Goal: Task Accomplishment & Management: Manage account settings

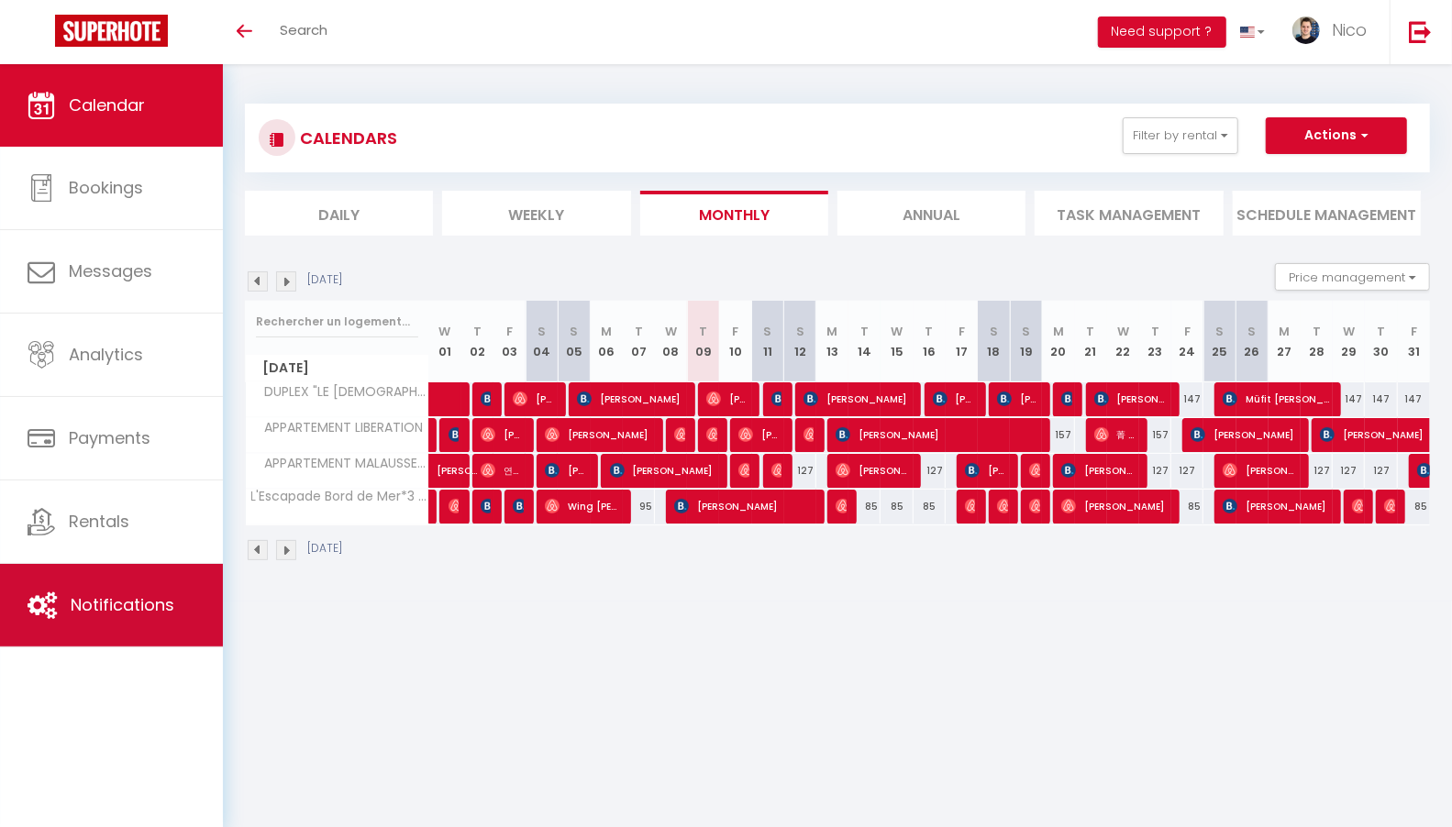
click at [141, 600] on span "Notifications" at bounding box center [123, 604] width 104 height 23
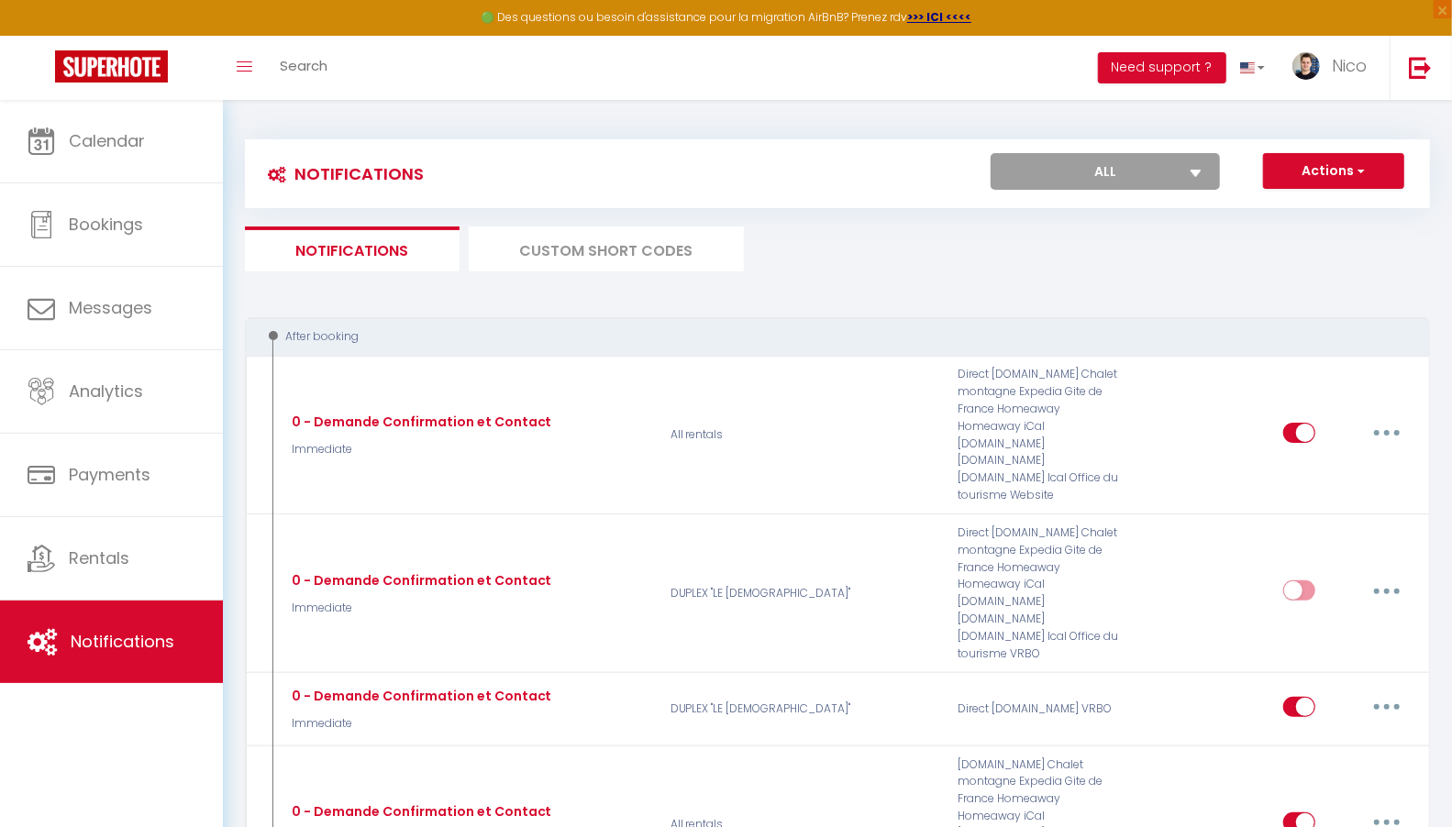
click at [1157, 168] on select "All DUPLEX "LE [DEMOGRAPHIC_DATA]" APPARTEMENT LIBERATION APPARTEMENT MALAUSSEN…" at bounding box center [1104, 171] width 229 height 37
select select "34975"
checkbox input "true"
click at [1152, 167] on select "All DUPLEX "LE [DEMOGRAPHIC_DATA]" APPARTEMENT LIBERATION APPARTEMENT MALAUSSEN…" at bounding box center [1104, 171] width 229 height 37
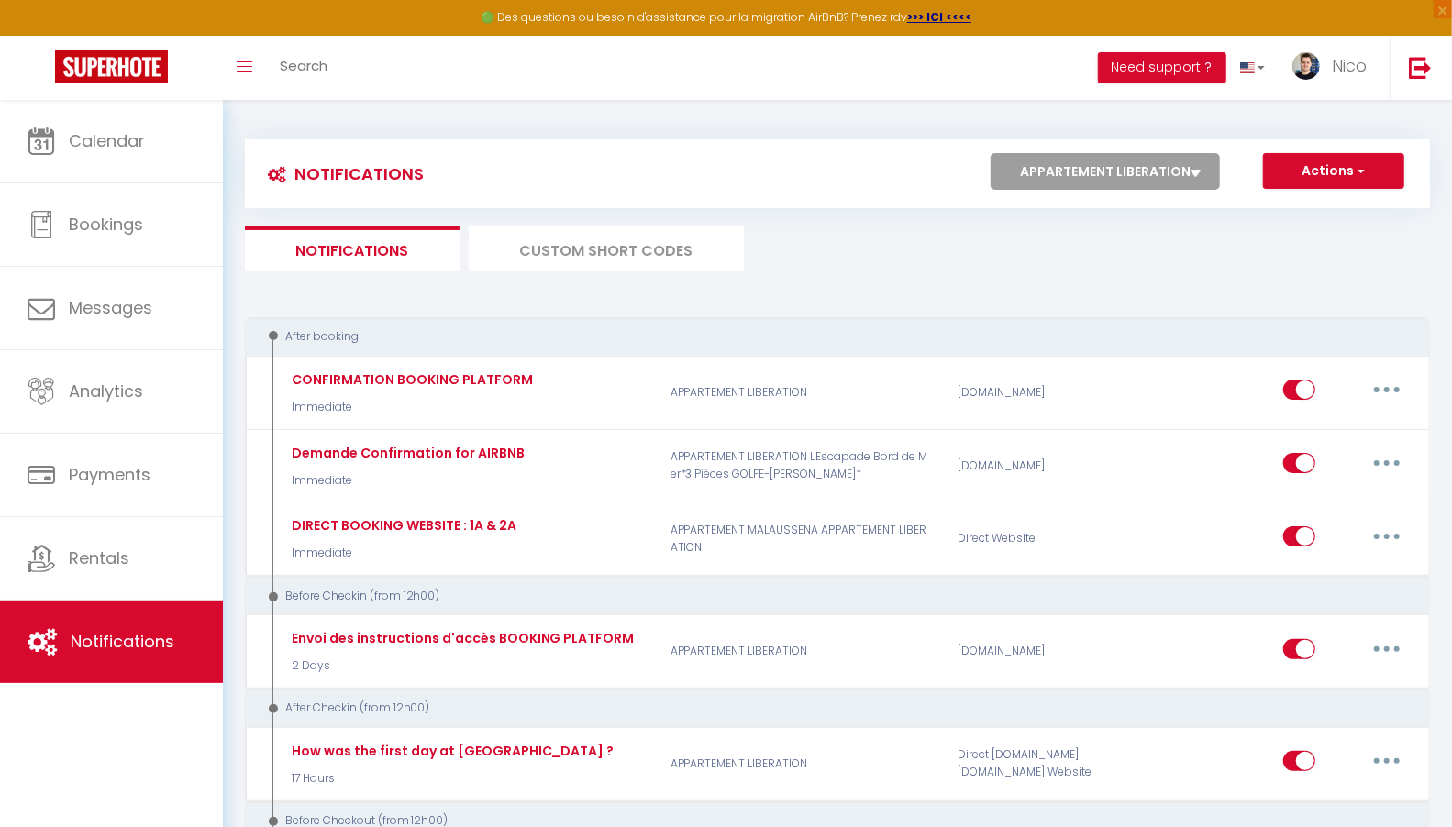
select select "10503"
checkbox input "false"
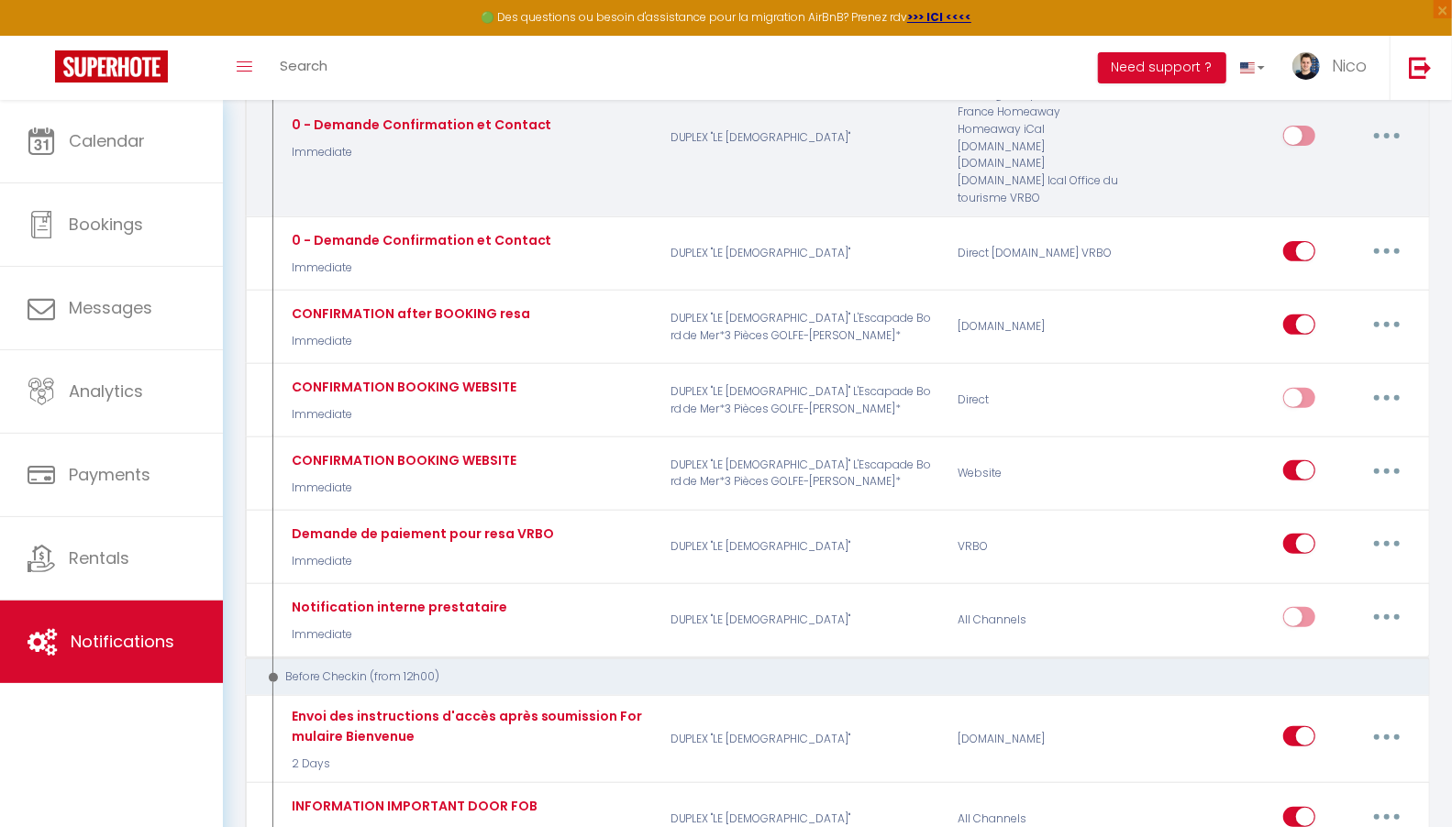
scroll to position [314, 0]
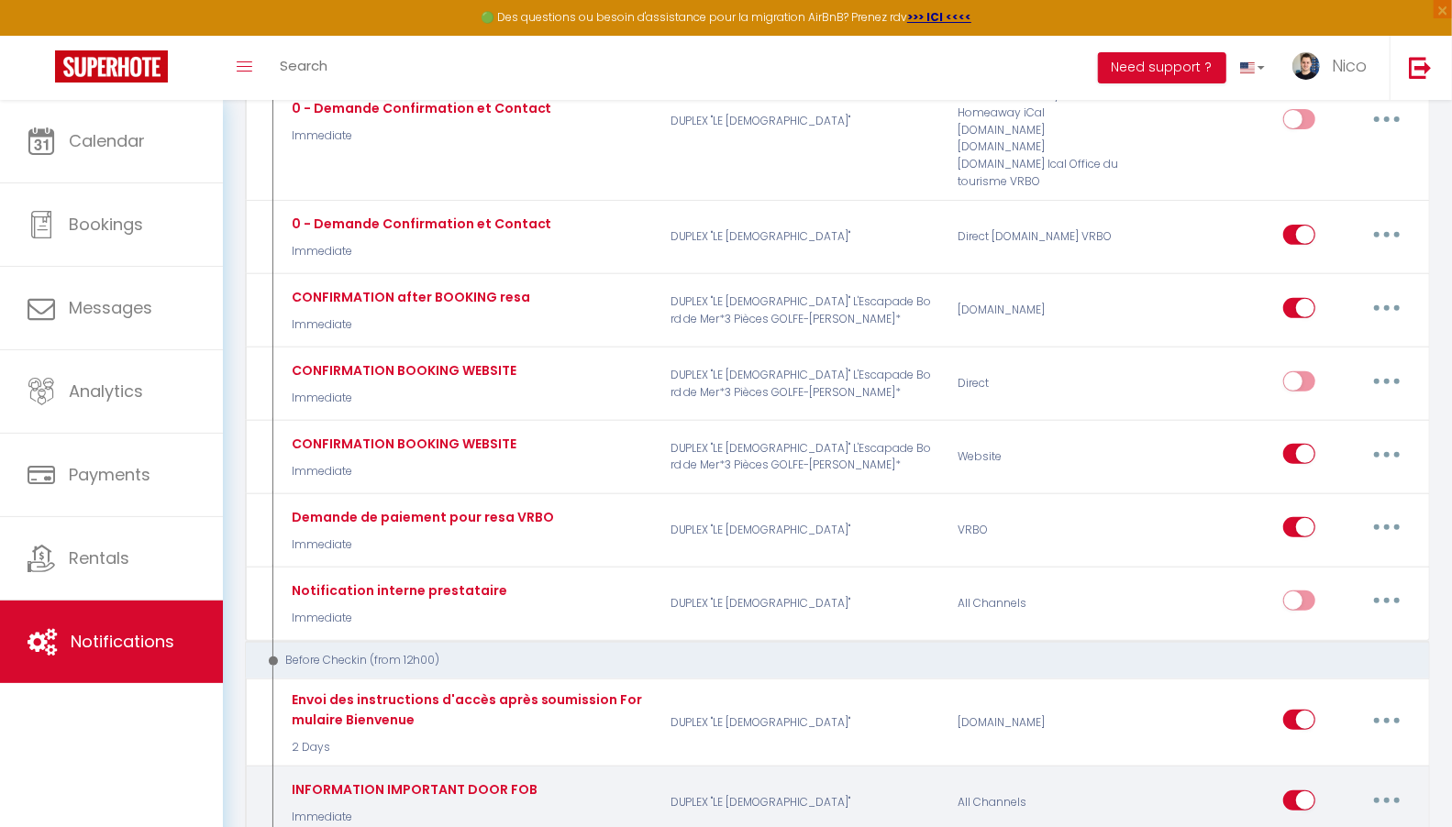
click at [1288, 790] on input "checkbox" at bounding box center [1299, 804] width 32 height 28
checkbox input "false"
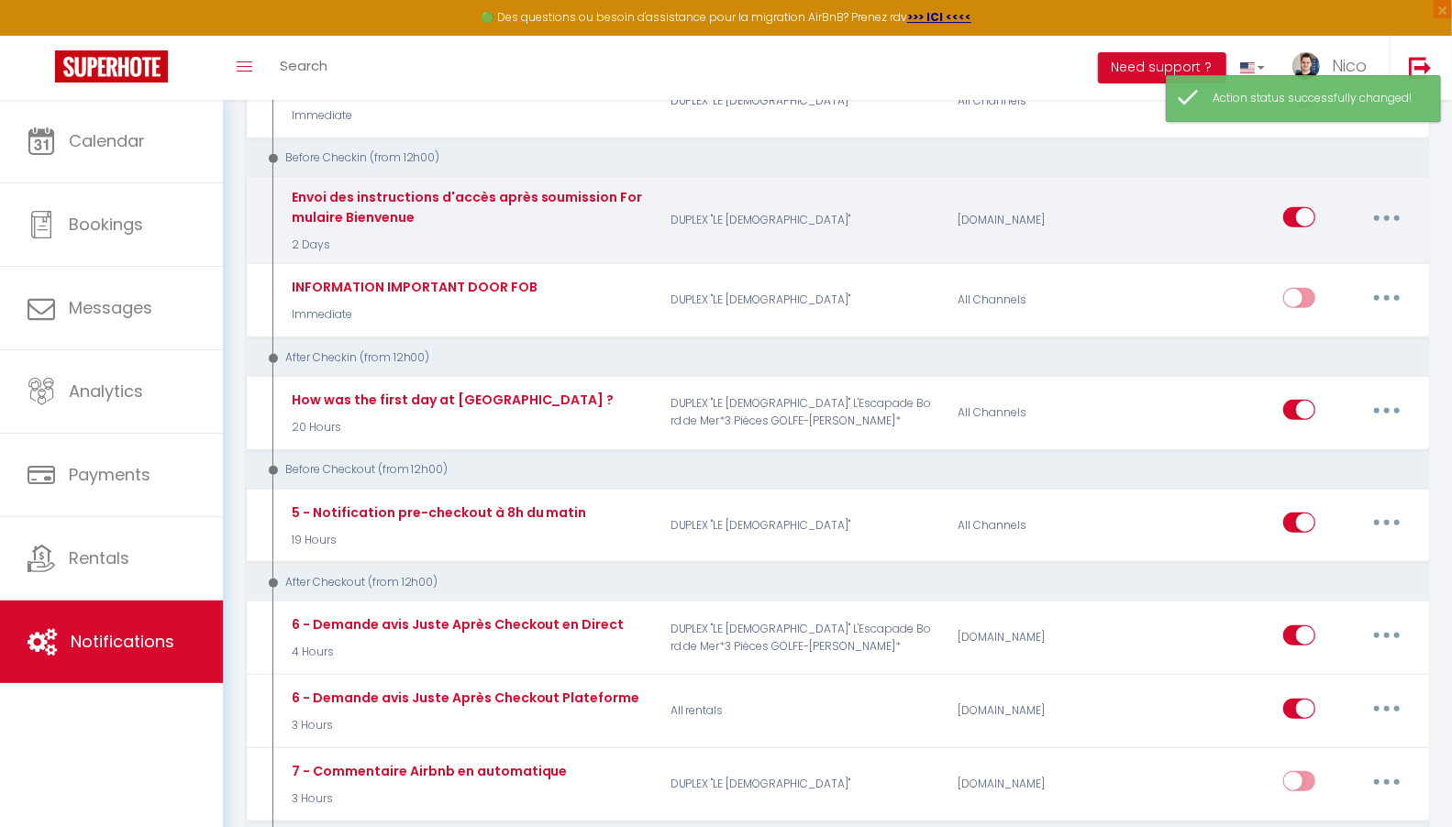
scroll to position [823, 0]
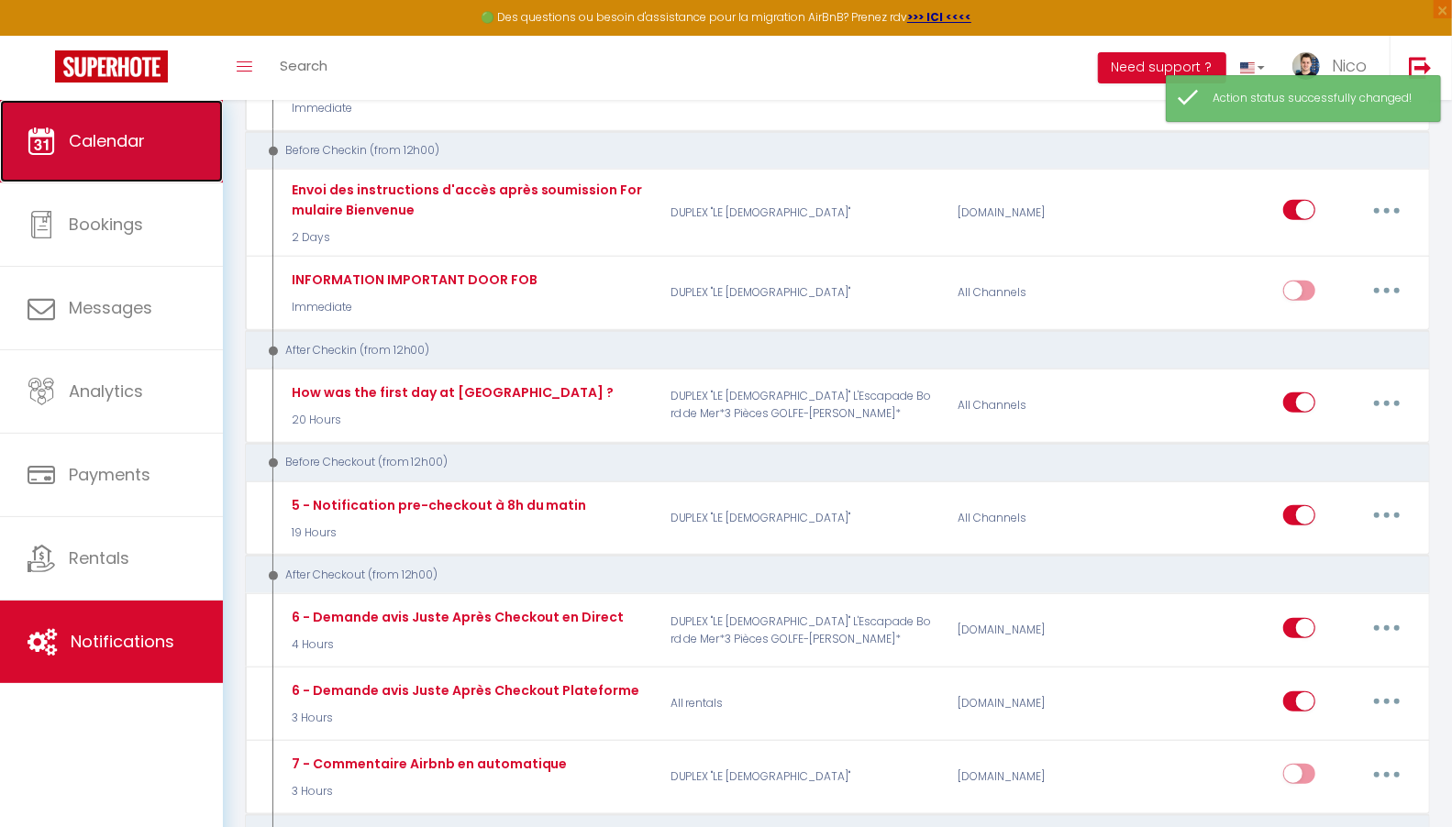
click at [129, 152] on link "Calendar" at bounding box center [111, 141] width 223 height 83
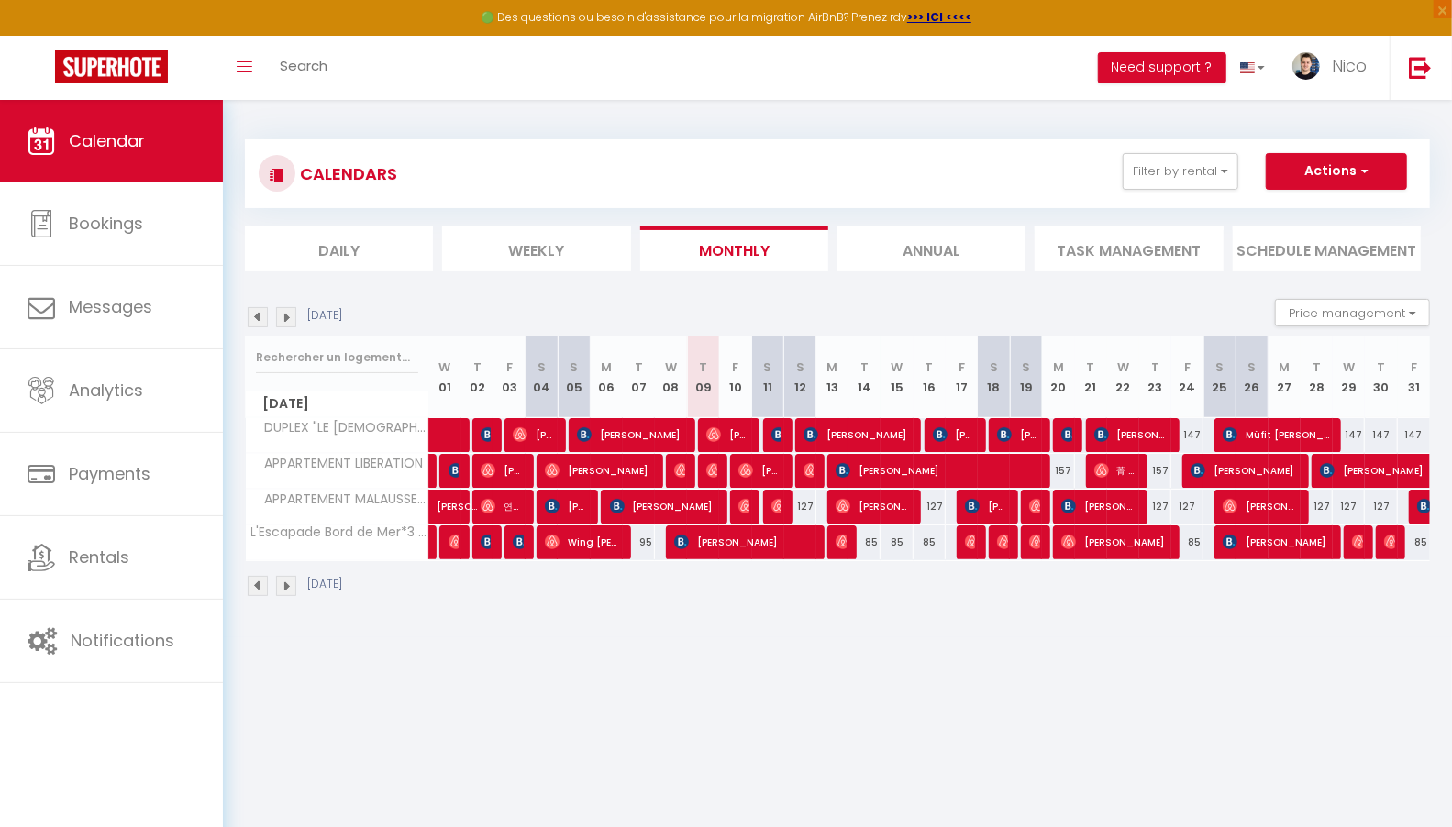
click at [808, 502] on div "127" at bounding box center [800, 507] width 32 height 34
type input "127"
type input "[DATE]"
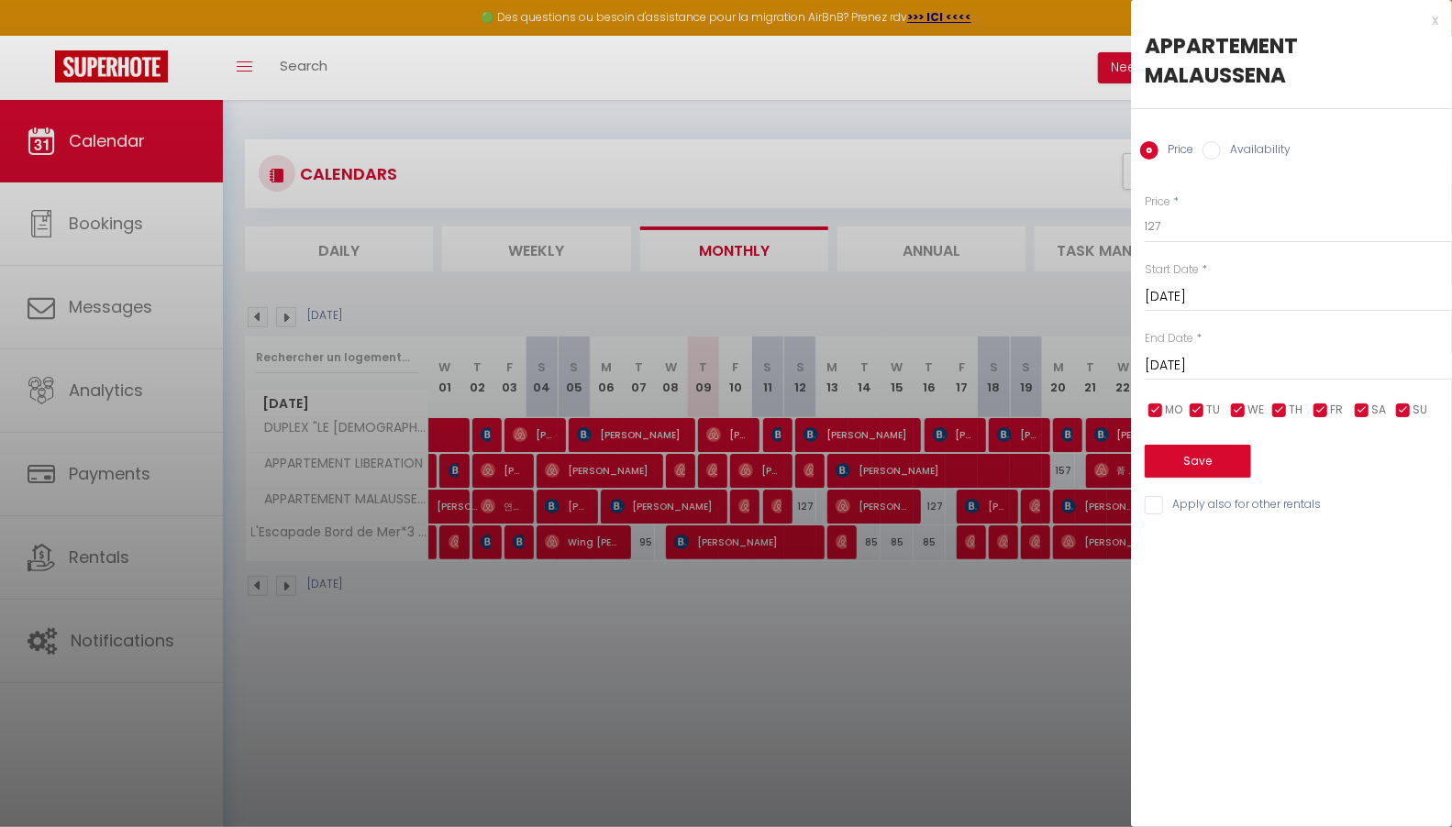
click at [1338, 358] on input "[DATE]" at bounding box center [1297, 366] width 307 height 24
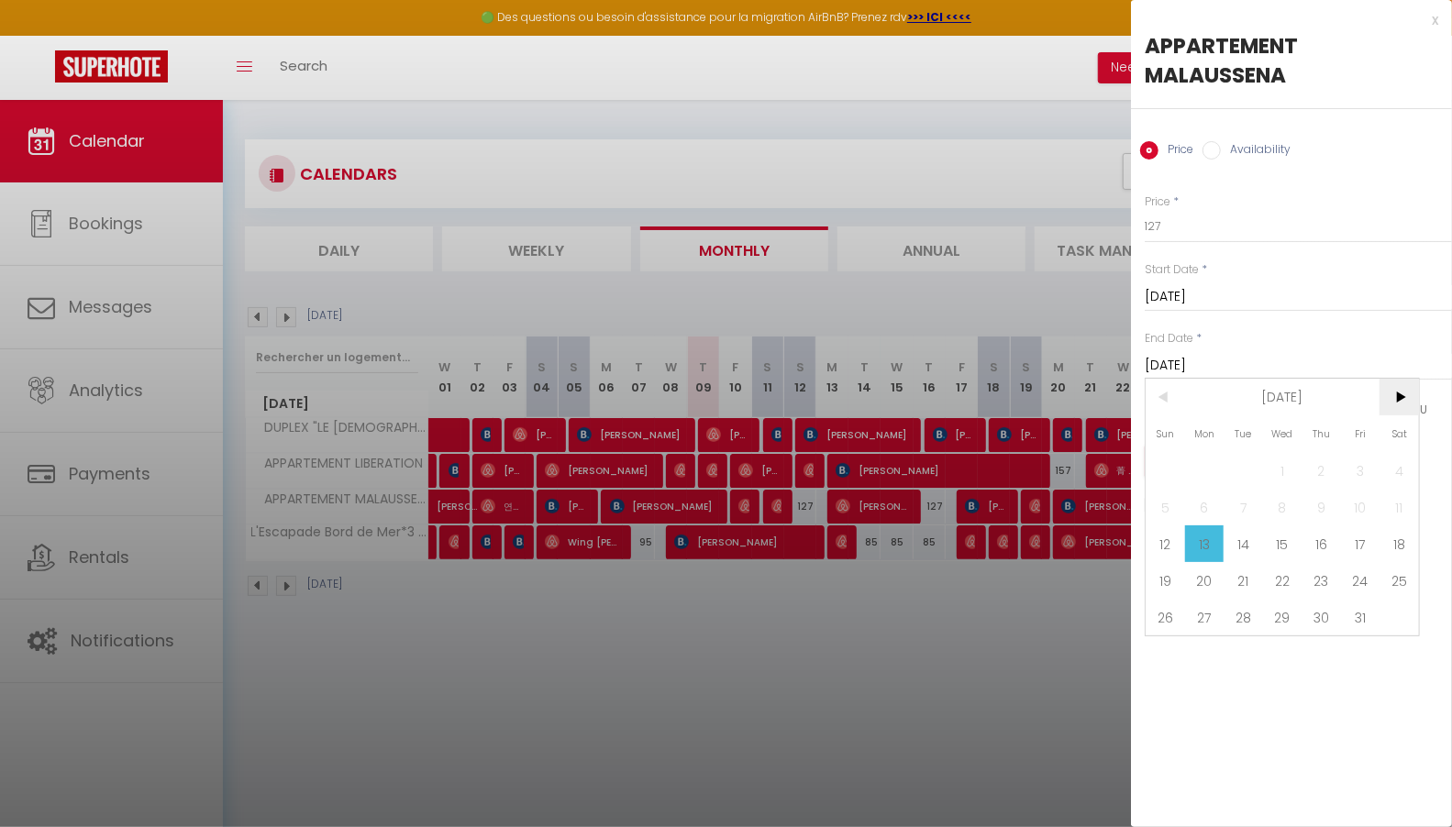
click at [1388, 401] on span ">" at bounding box center [1398, 397] width 39 height 37
click at [1398, 468] on span "1" at bounding box center [1398, 470] width 39 height 37
type input "[DATE]"
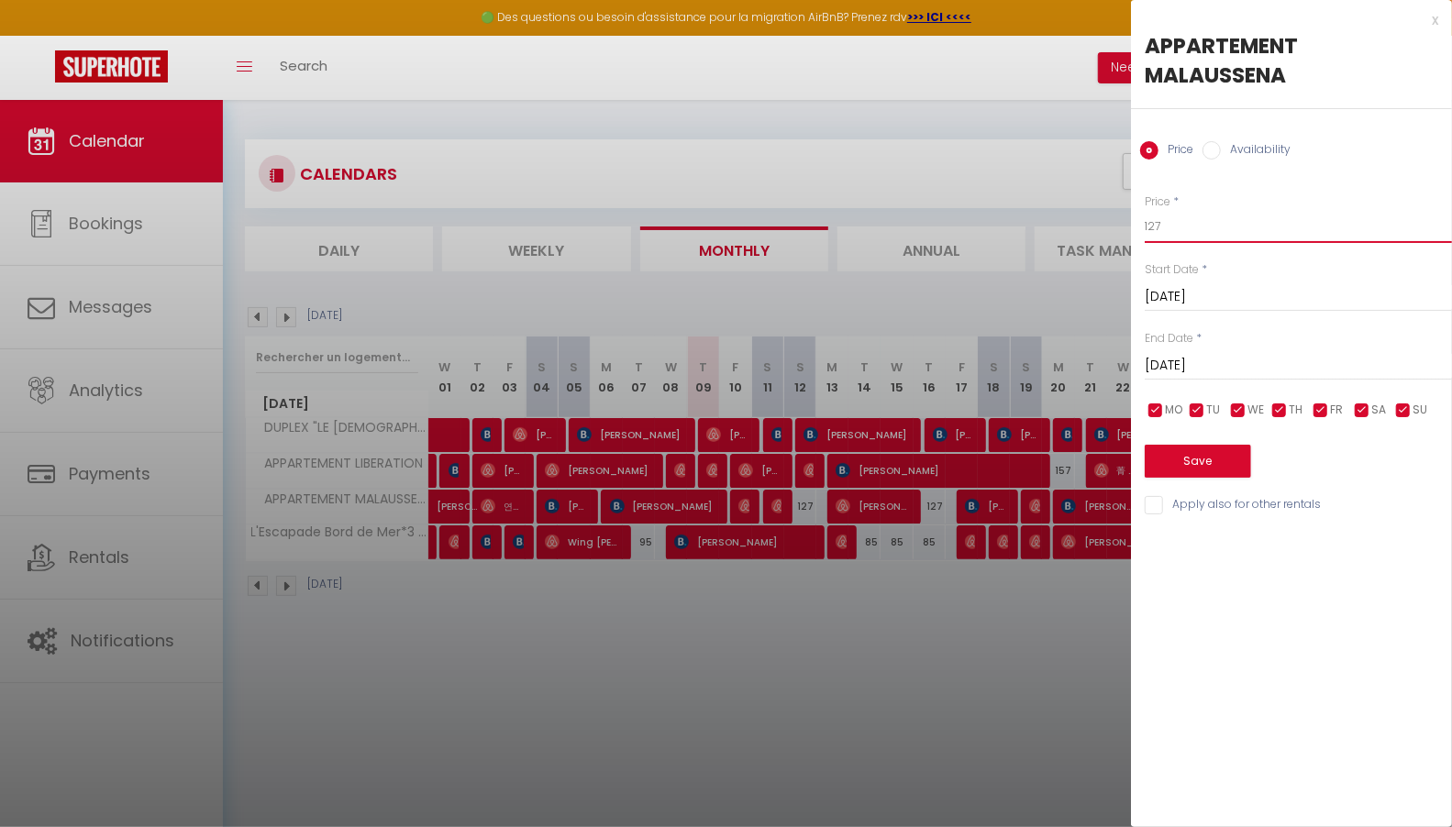
click at [1154, 228] on input "127" at bounding box center [1297, 226] width 307 height 33
type input "117"
click at [1218, 458] on button "Save" at bounding box center [1197, 461] width 106 height 33
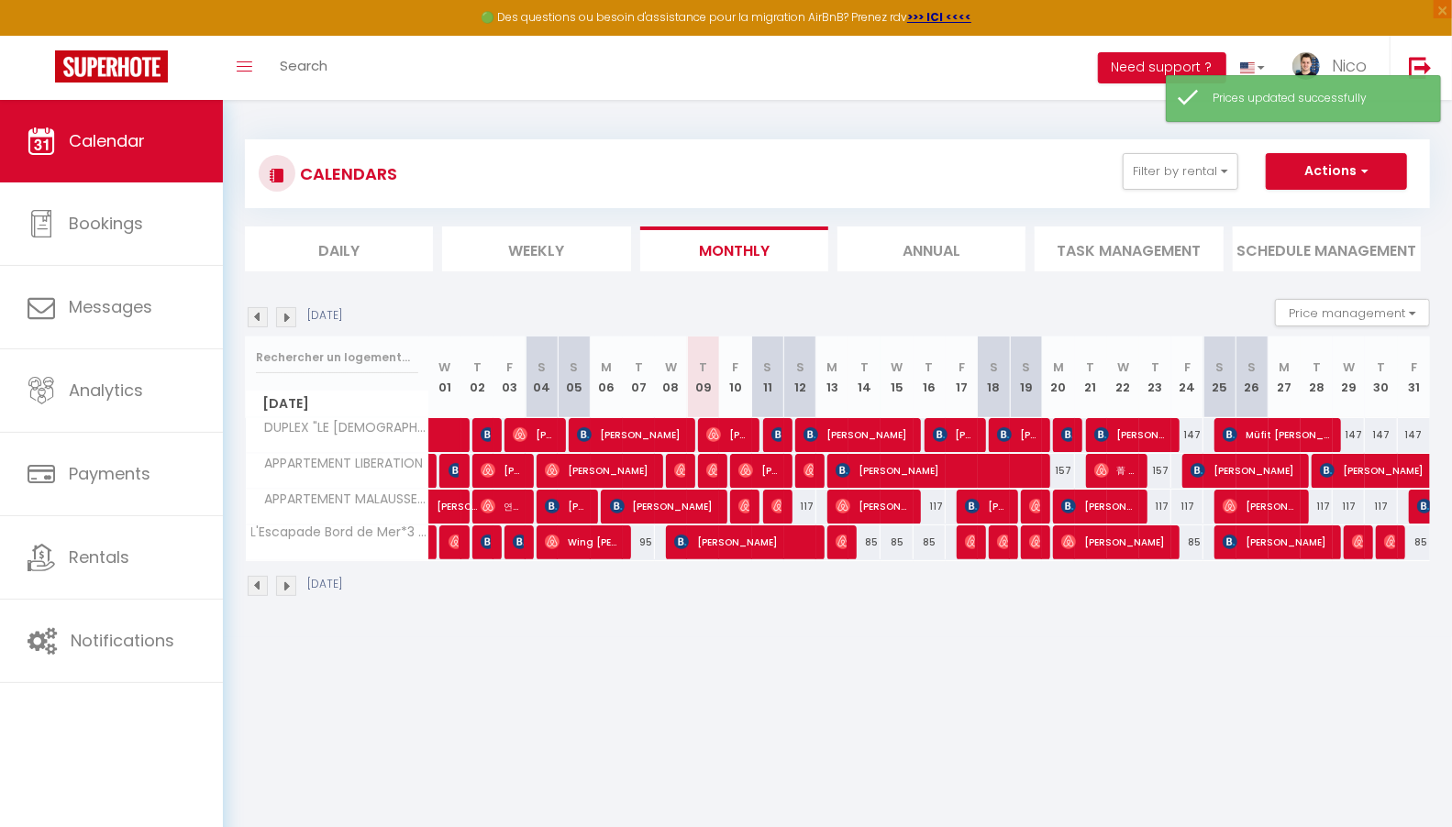
click at [1068, 464] on div "157" at bounding box center [1058, 471] width 32 height 34
type input "157"
type input "[DATE]"
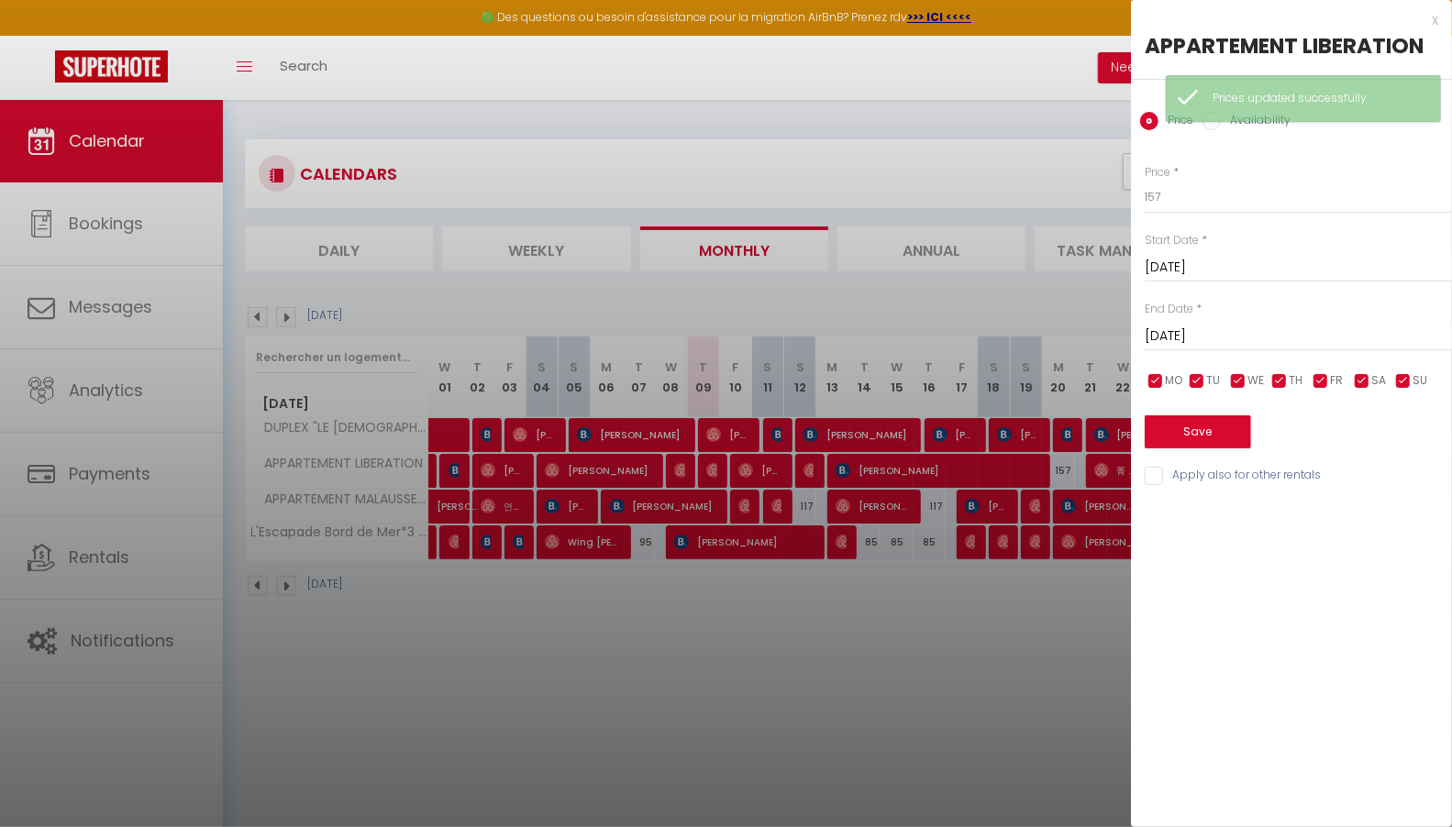
click at [1265, 341] on input "[DATE]" at bounding box center [1297, 337] width 307 height 24
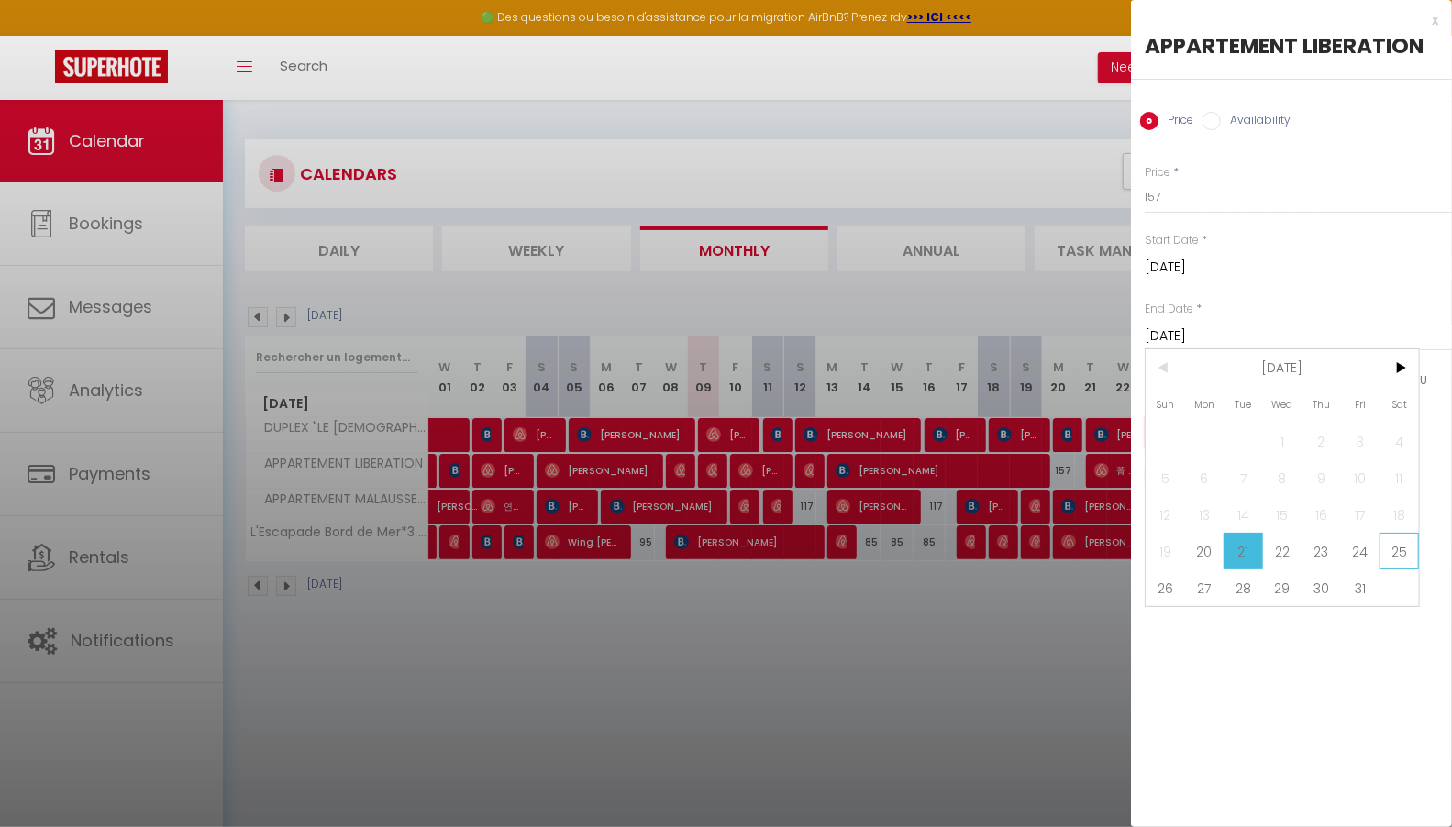
click at [1404, 547] on span "25" at bounding box center [1398, 551] width 39 height 37
type input "[DATE]"
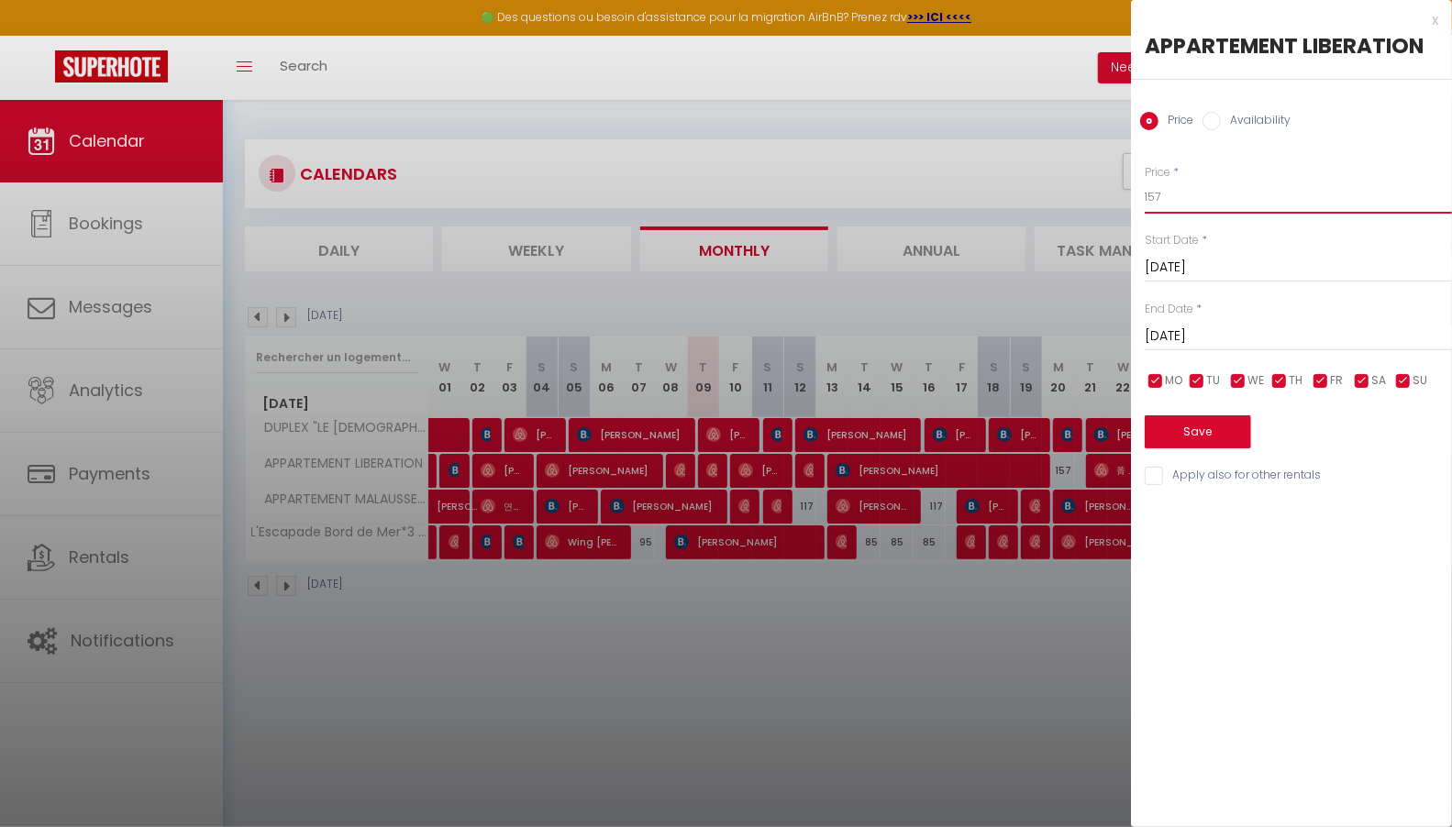
click at [1303, 213] on input "157" at bounding box center [1297, 197] width 307 height 33
type input "137"
click at [1197, 437] on button "Save" at bounding box center [1197, 431] width 106 height 33
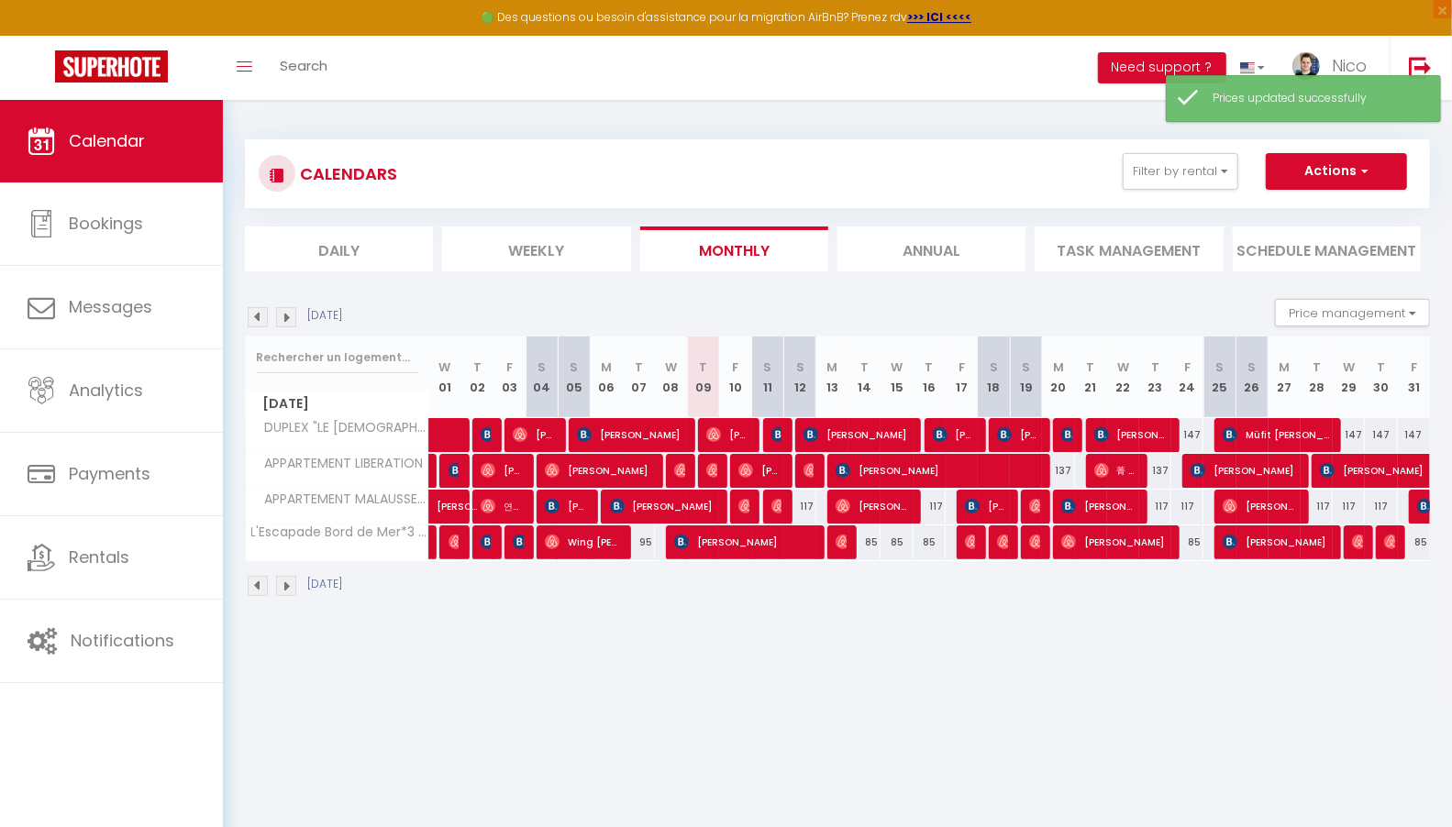
click at [1197, 437] on div "147" at bounding box center [1187, 435] width 32 height 34
type input "147"
type input "[DATE]"
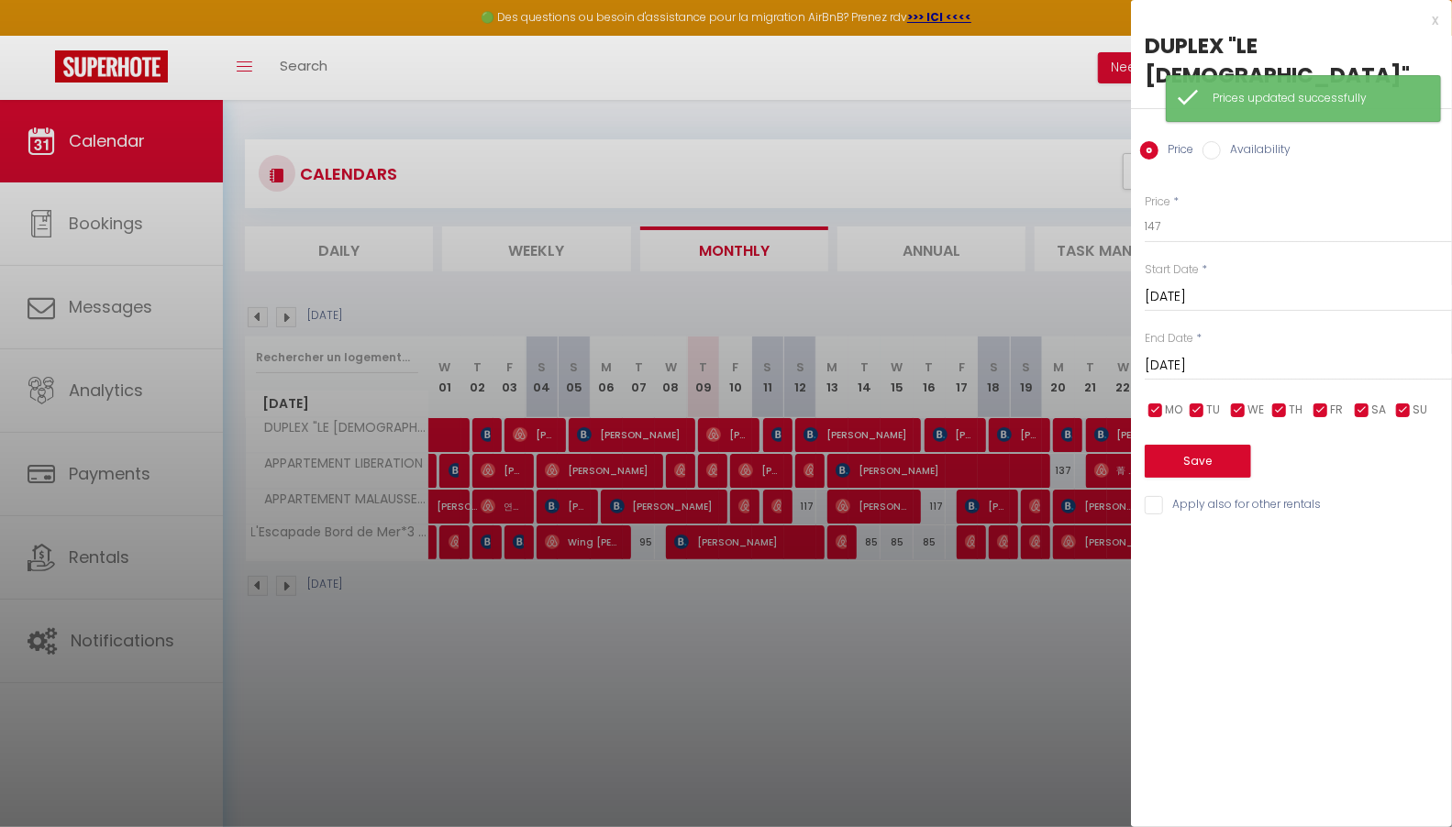
click at [1300, 354] on input "[DATE]" at bounding box center [1297, 366] width 307 height 24
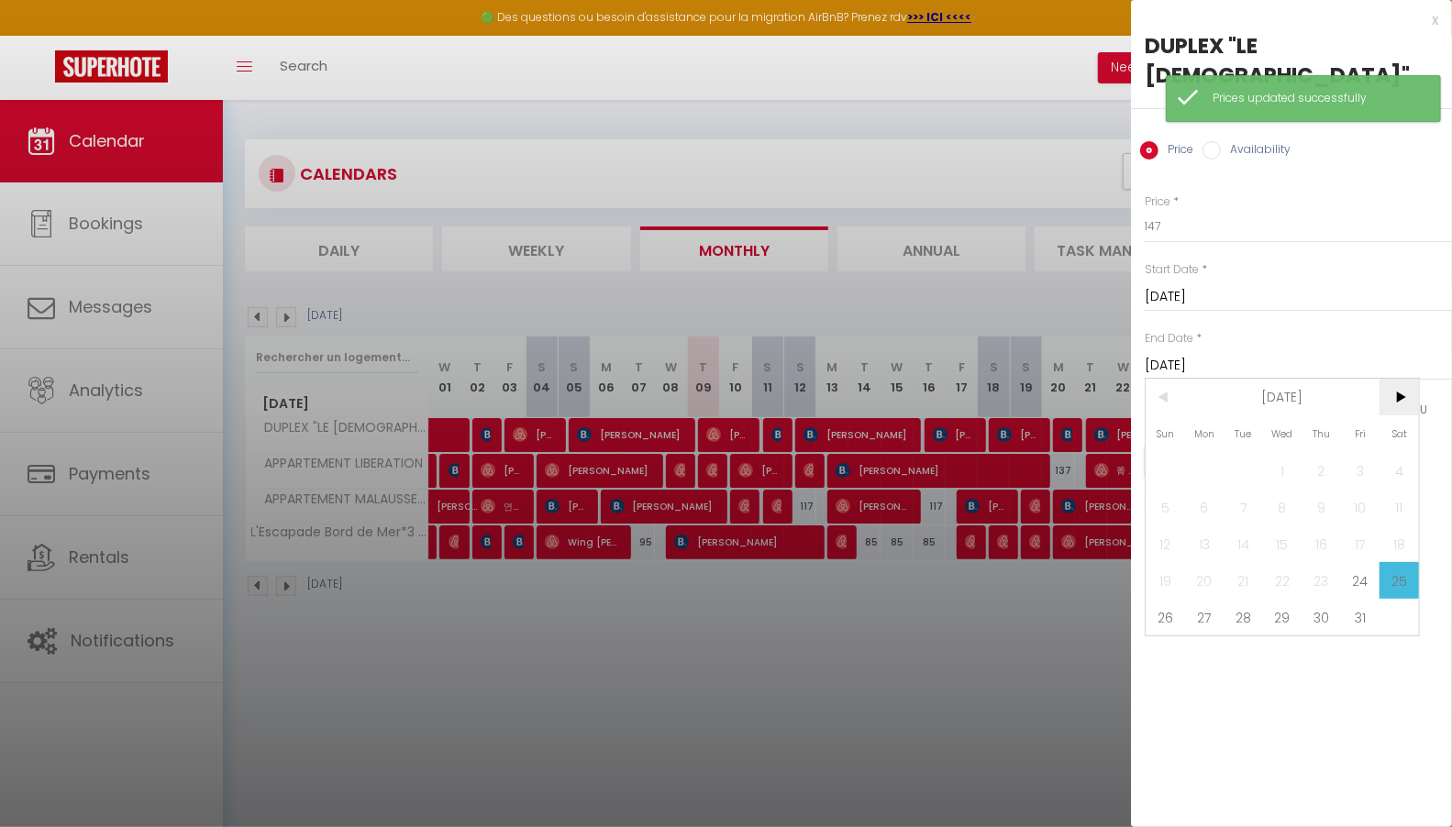
click at [1399, 379] on span ">" at bounding box center [1398, 397] width 39 height 37
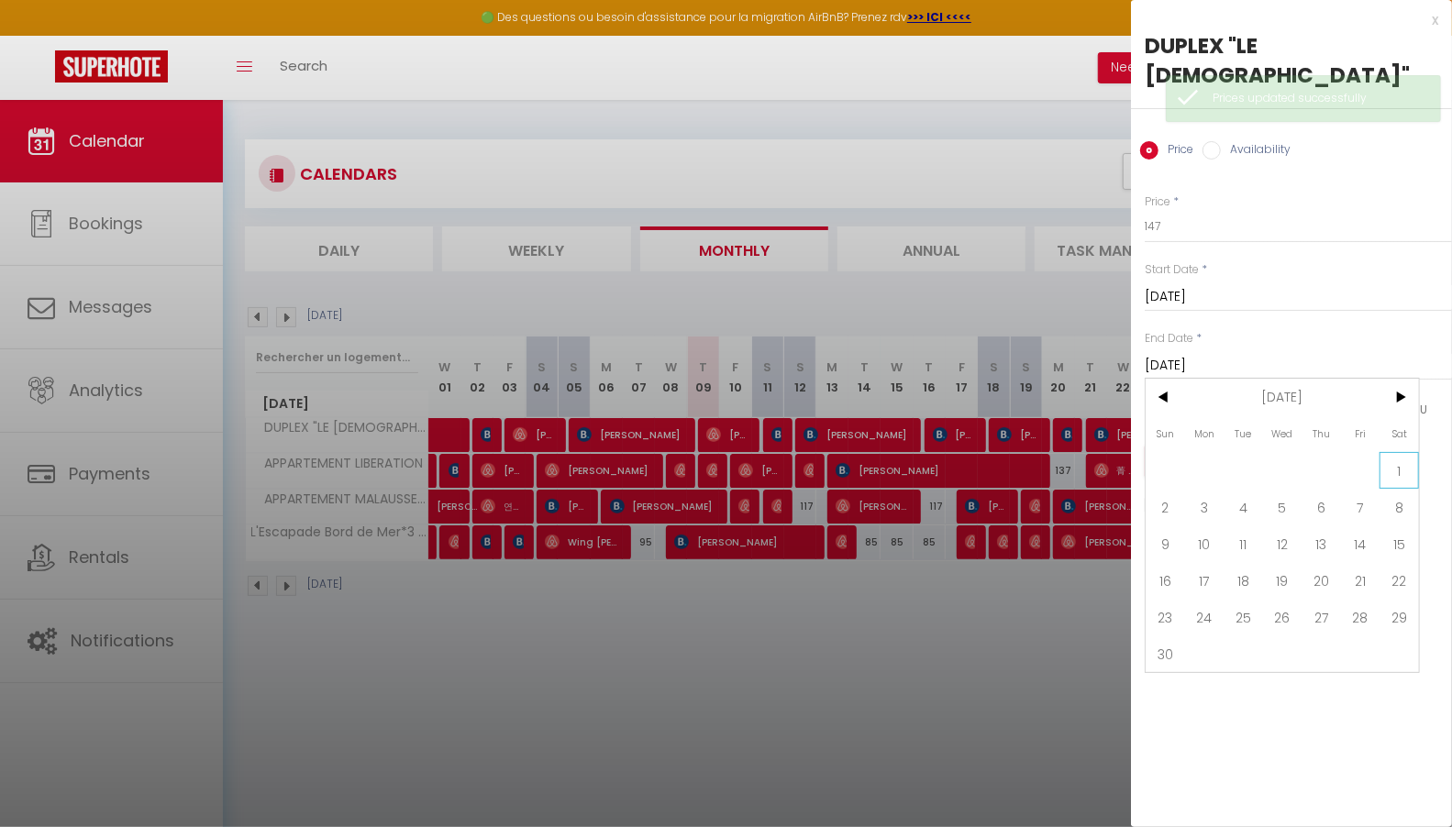
click at [1401, 452] on span "1" at bounding box center [1398, 470] width 39 height 37
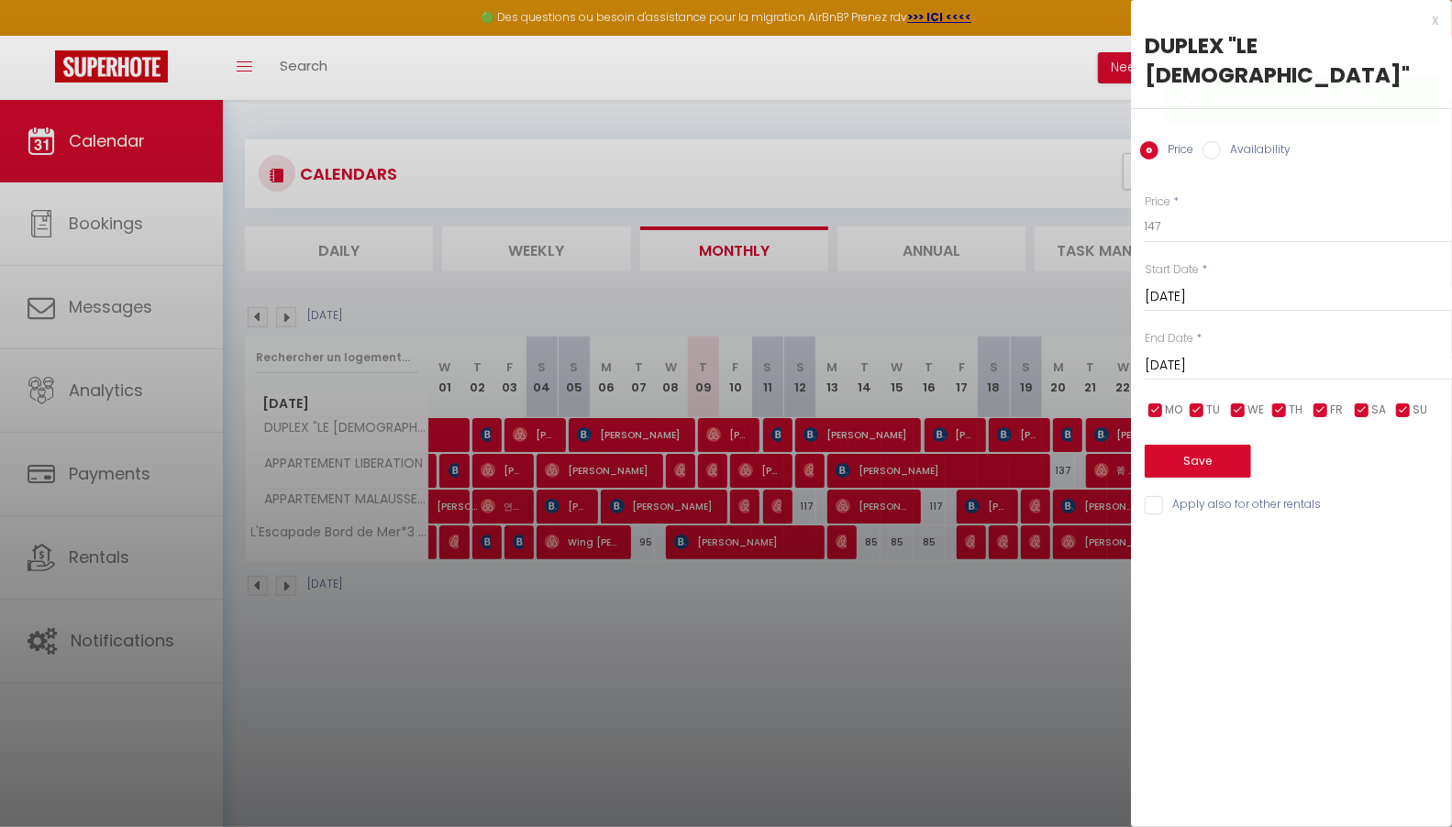
type input "[DATE]"
click at [1313, 210] on input "147" at bounding box center [1297, 226] width 307 height 33
type input "137"
click at [1215, 445] on button "Save" at bounding box center [1197, 461] width 106 height 33
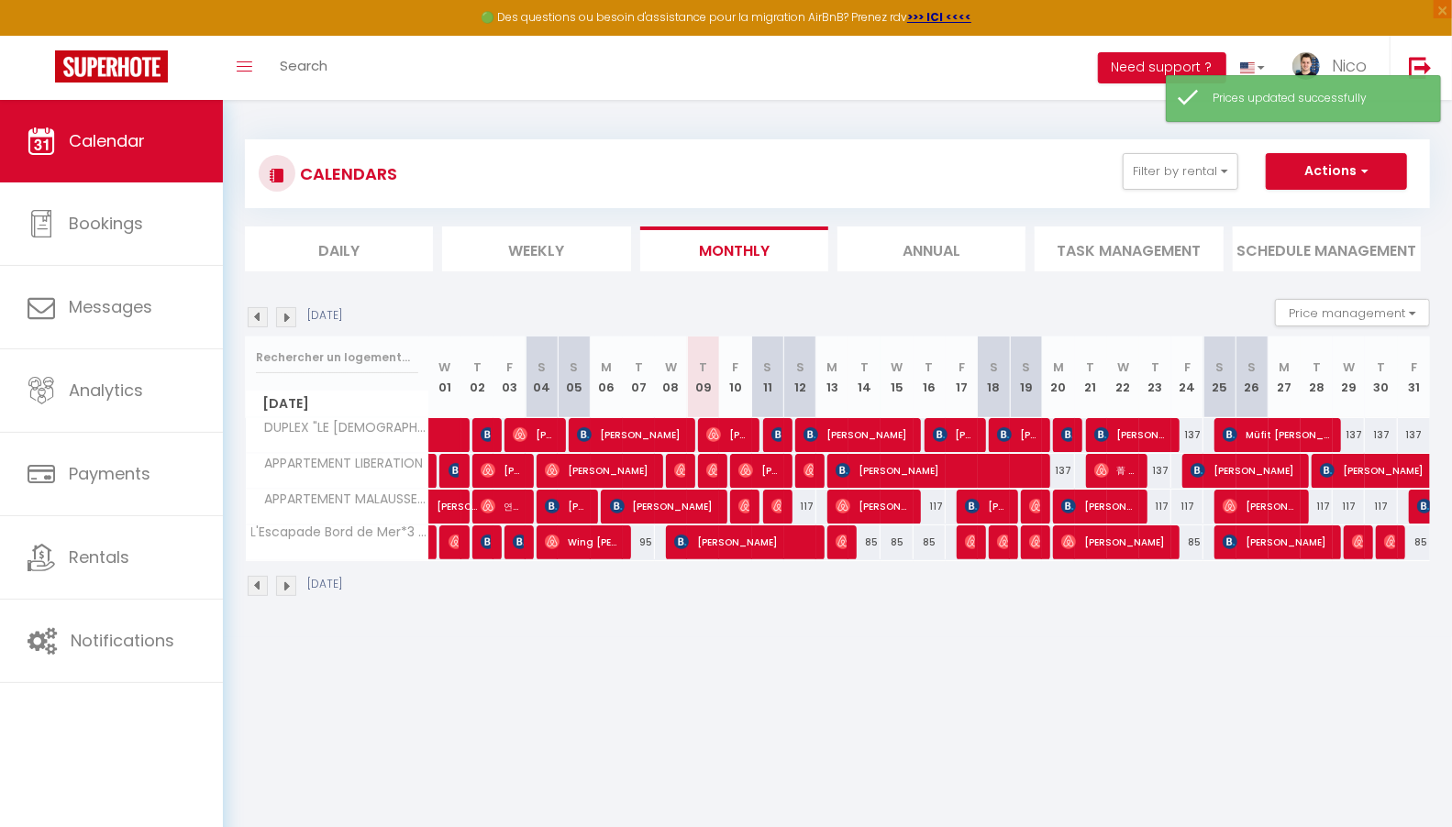
click at [868, 538] on div "85" at bounding box center [864, 542] width 32 height 34
type input "85"
type input "[DATE]"
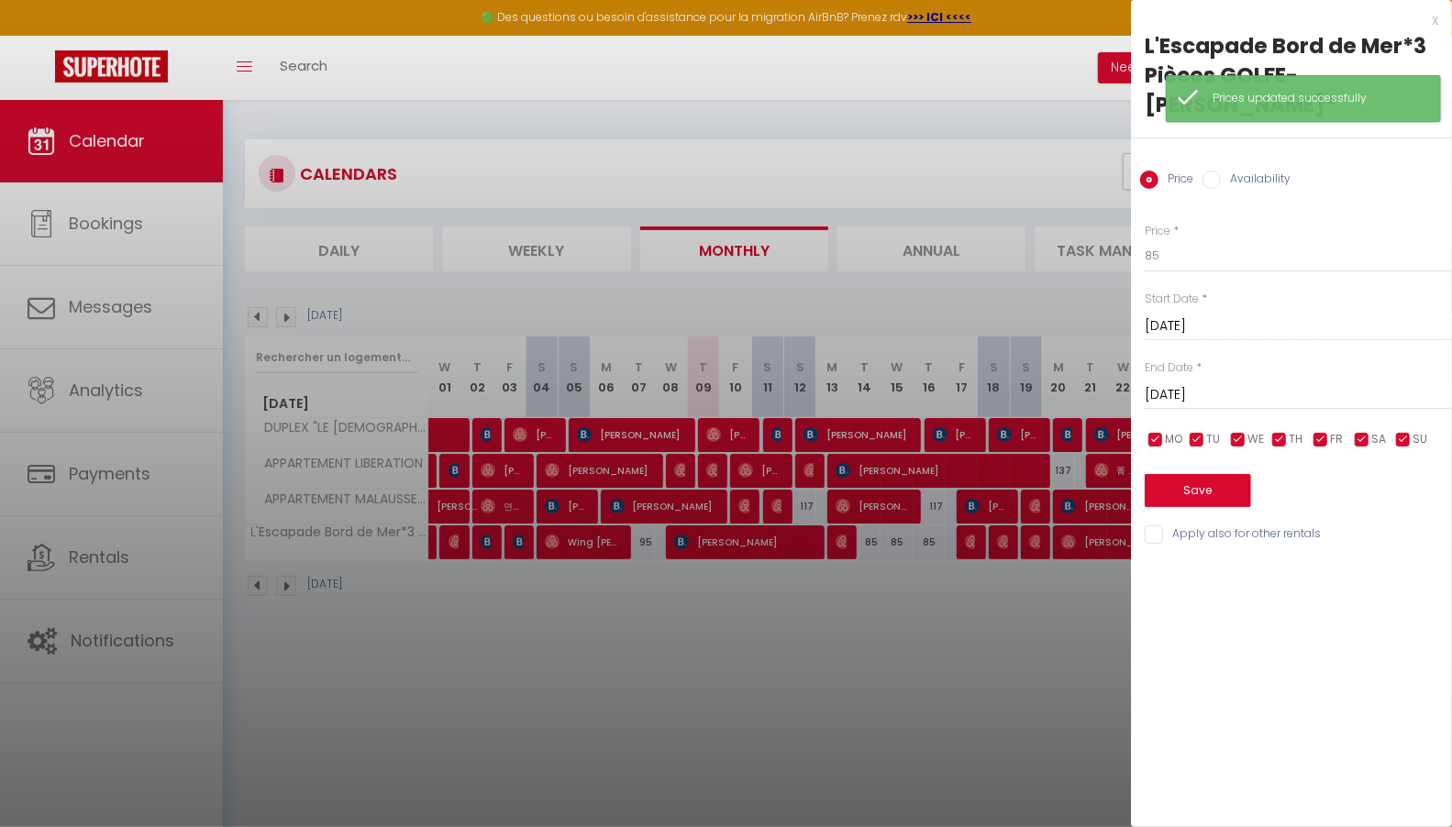
click at [1221, 383] on input "[DATE]" at bounding box center [1297, 395] width 307 height 24
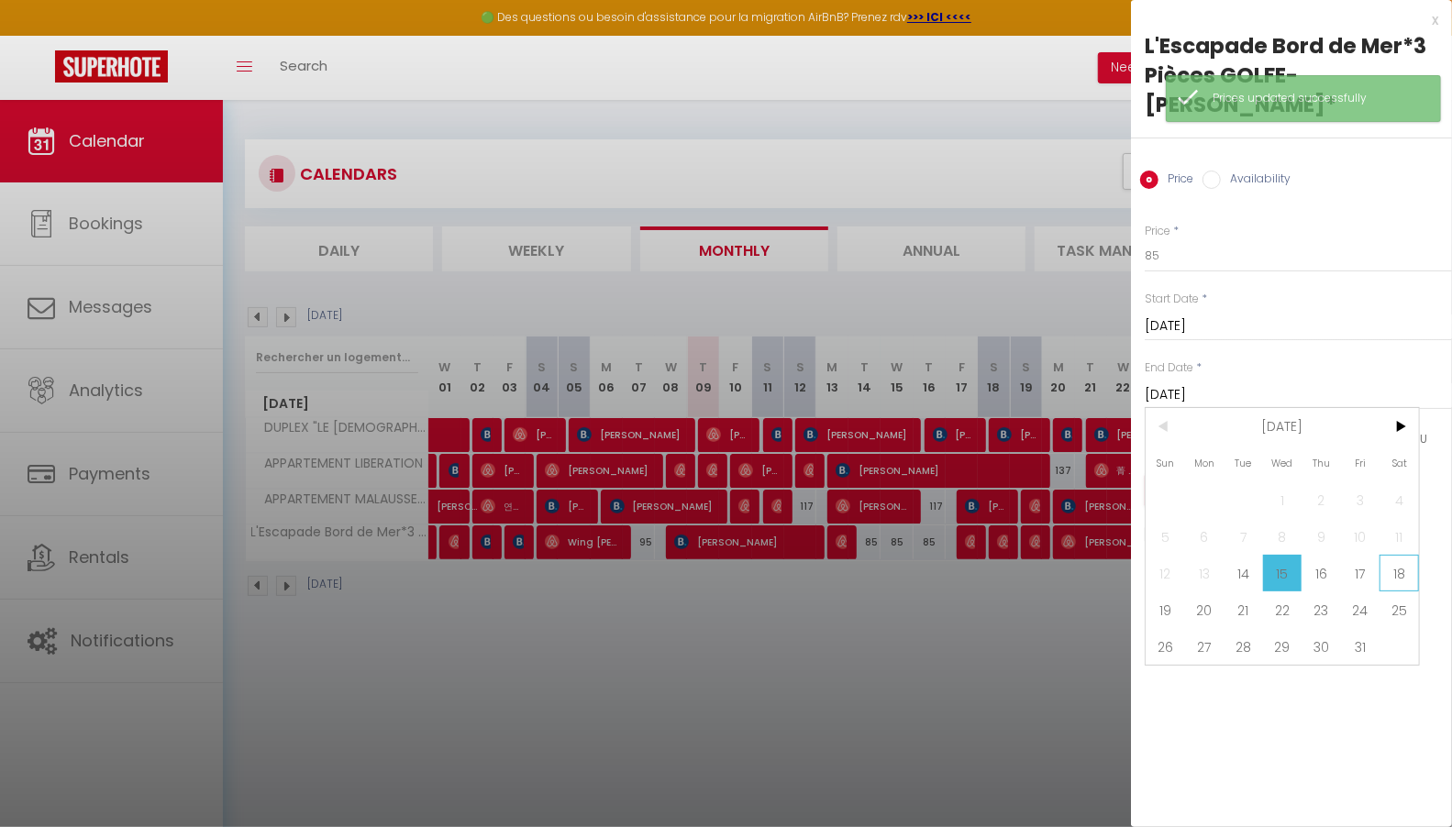
click at [1407, 555] on span "18" at bounding box center [1398, 573] width 39 height 37
type input "[DATE]"
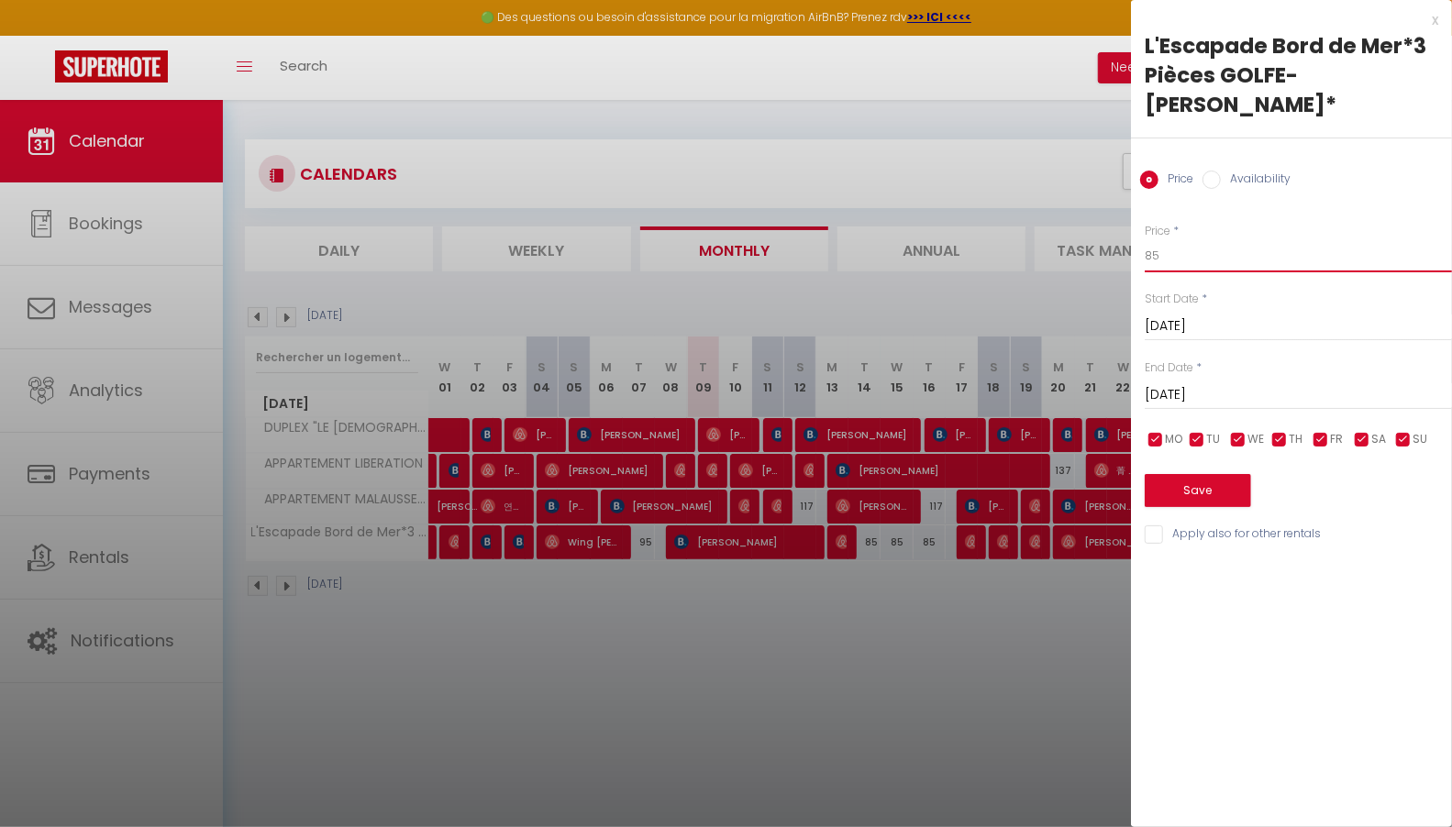
click at [1352, 239] on input "85" at bounding box center [1297, 255] width 307 height 33
type input "80"
click at [1229, 474] on button "Save" at bounding box center [1197, 490] width 106 height 33
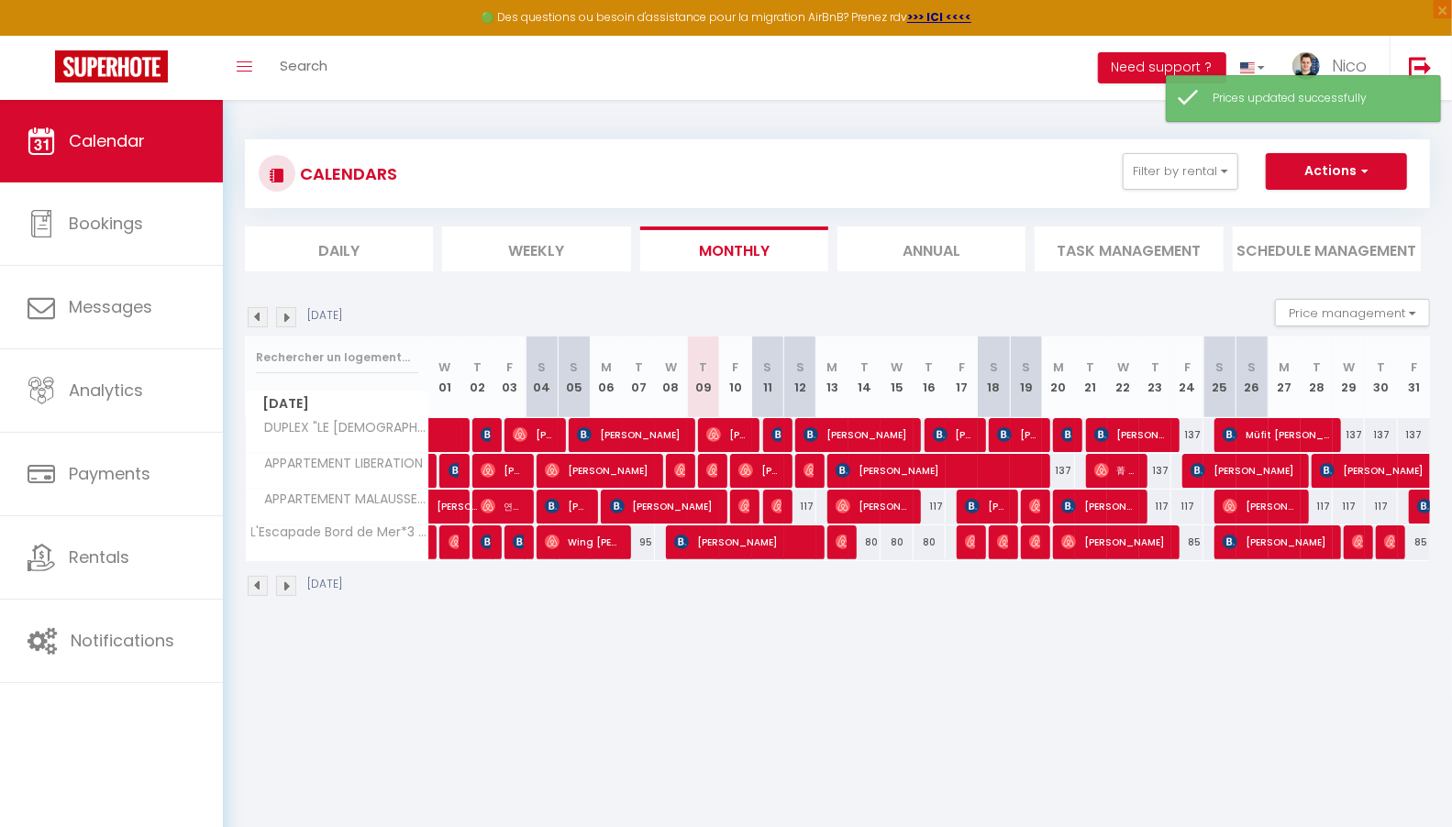
click at [284, 584] on img at bounding box center [286, 586] width 20 height 20
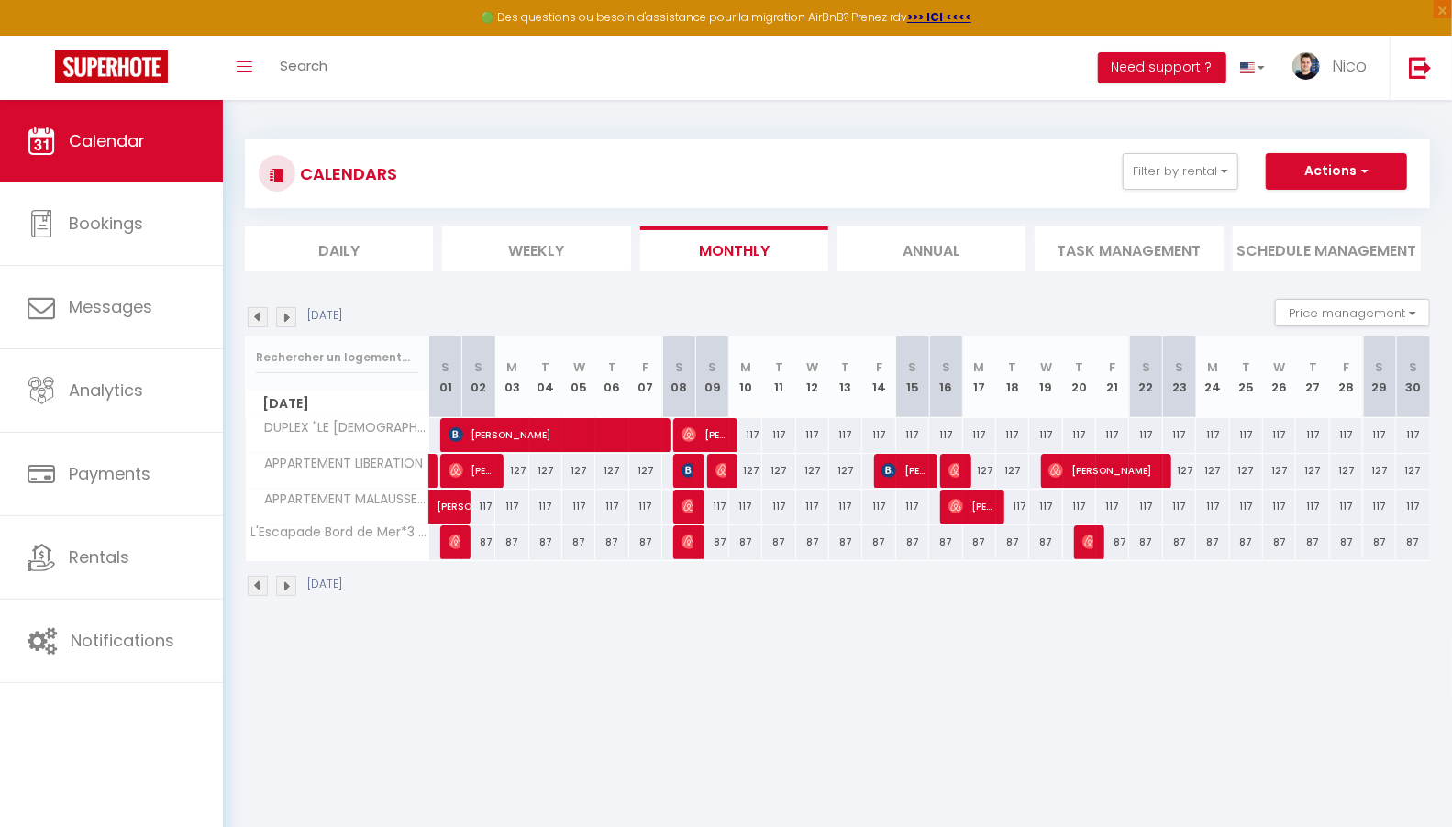
click at [514, 501] on div "117" at bounding box center [511, 507] width 33 height 34
type input "117"
type input "[DATE]"
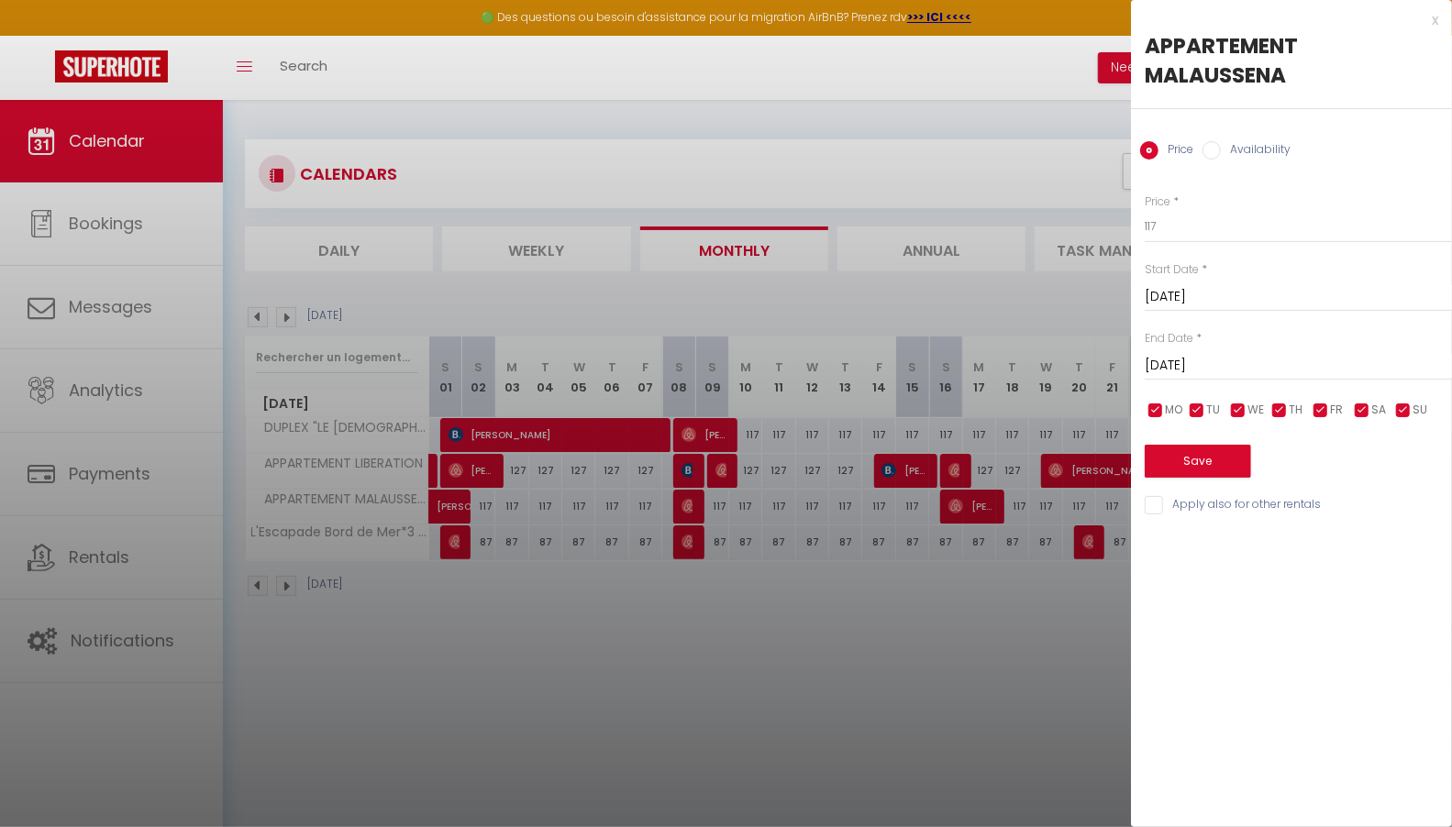
click at [745, 663] on div at bounding box center [726, 413] width 1452 height 827
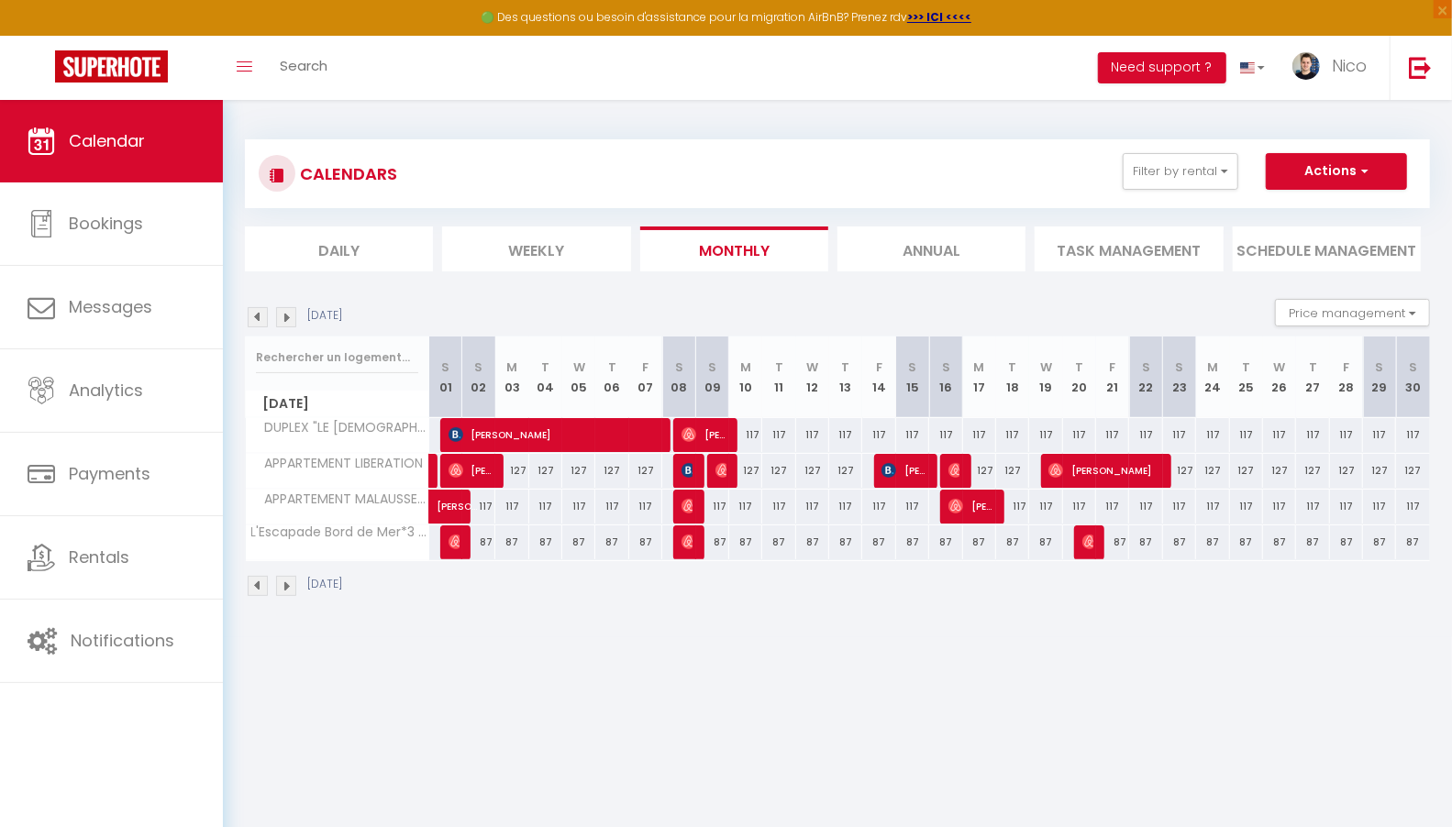
click at [503, 536] on div "87" at bounding box center [511, 542] width 33 height 34
type input "87"
type input "[DATE]"
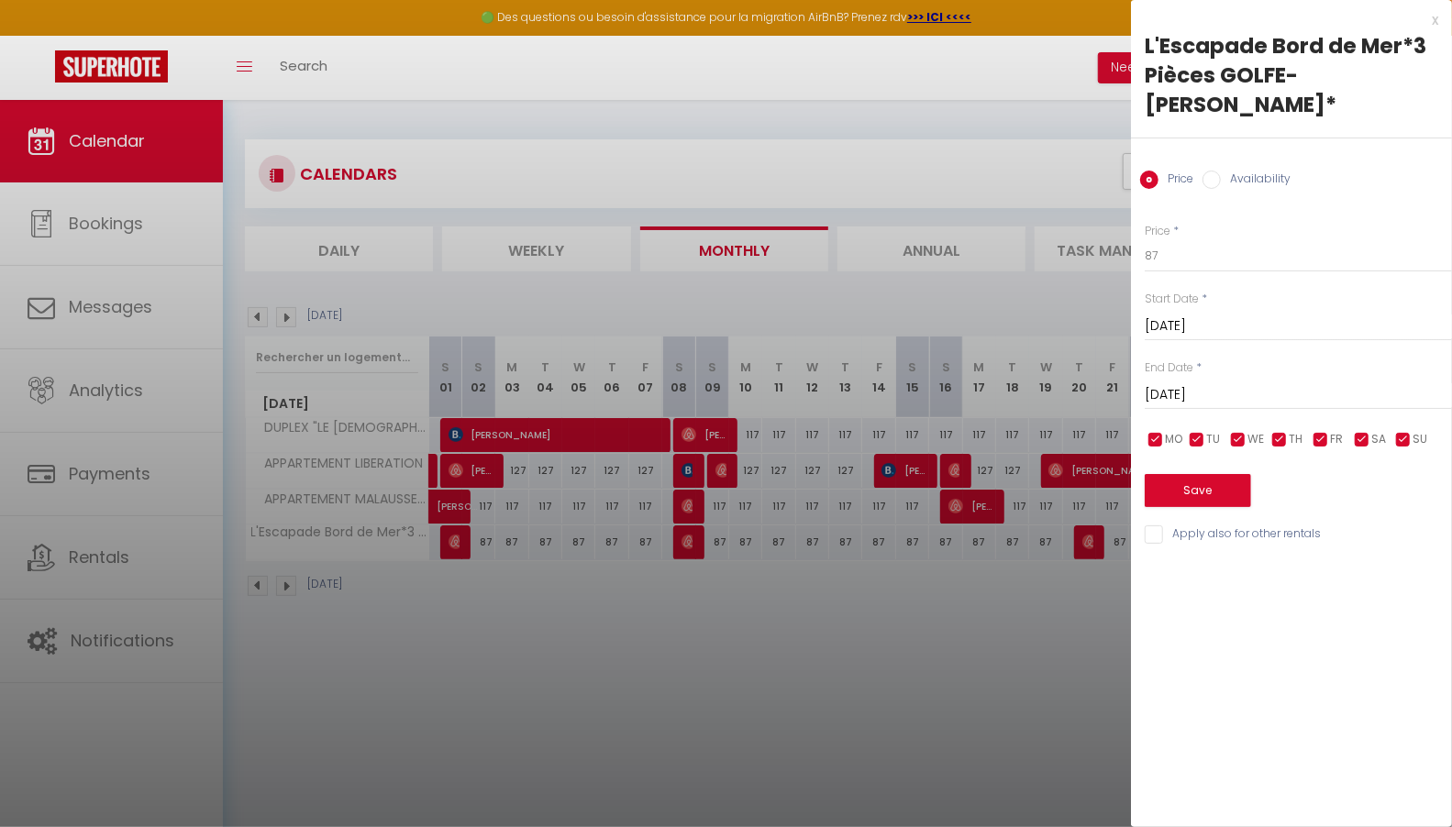
click at [551, 500] on div at bounding box center [726, 413] width 1452 height 827
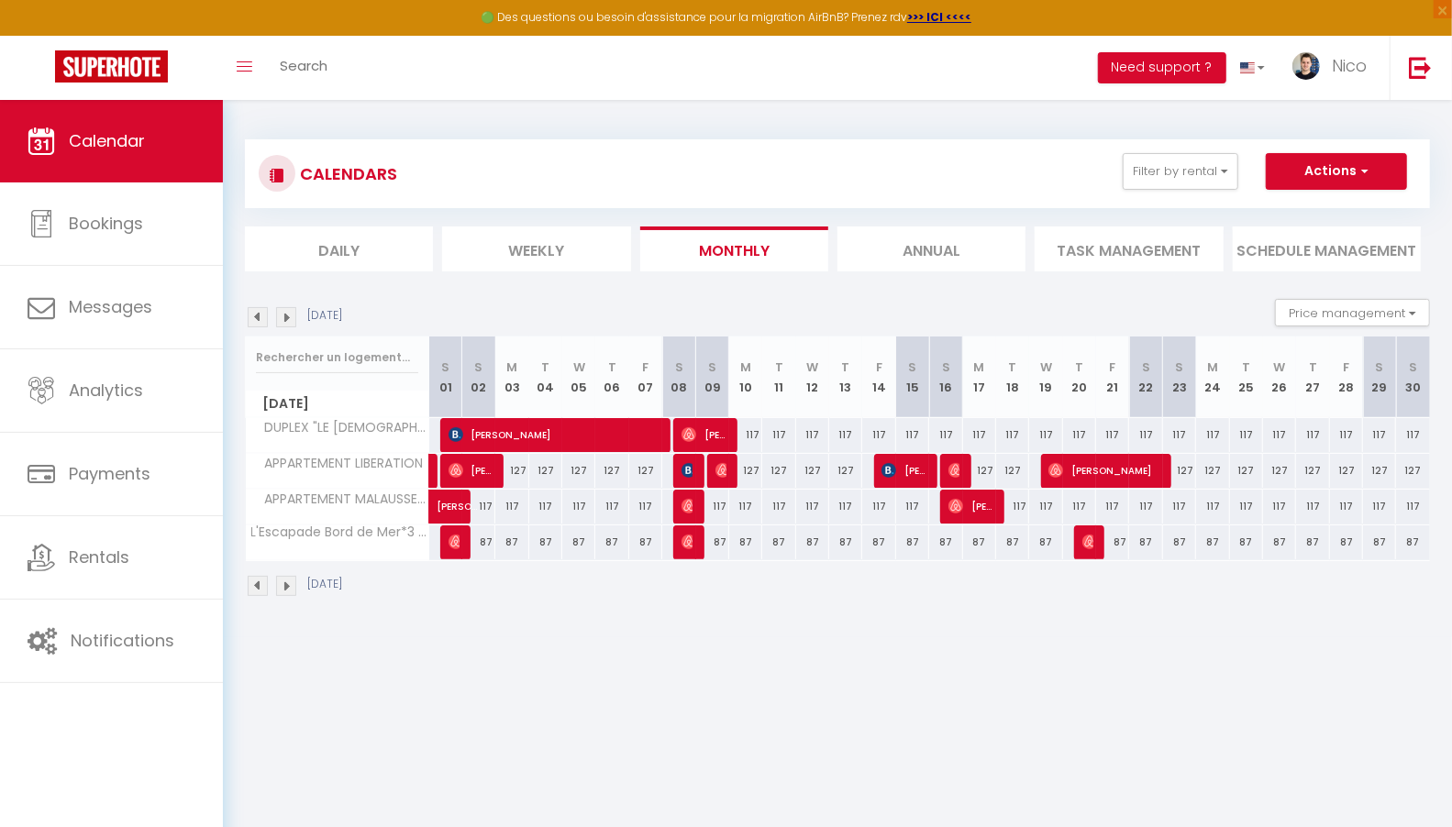
click at [580, 465] on div "127" at bounding box center [578, 471] width 33 height 34
type input "127"
type input "[DATE]"
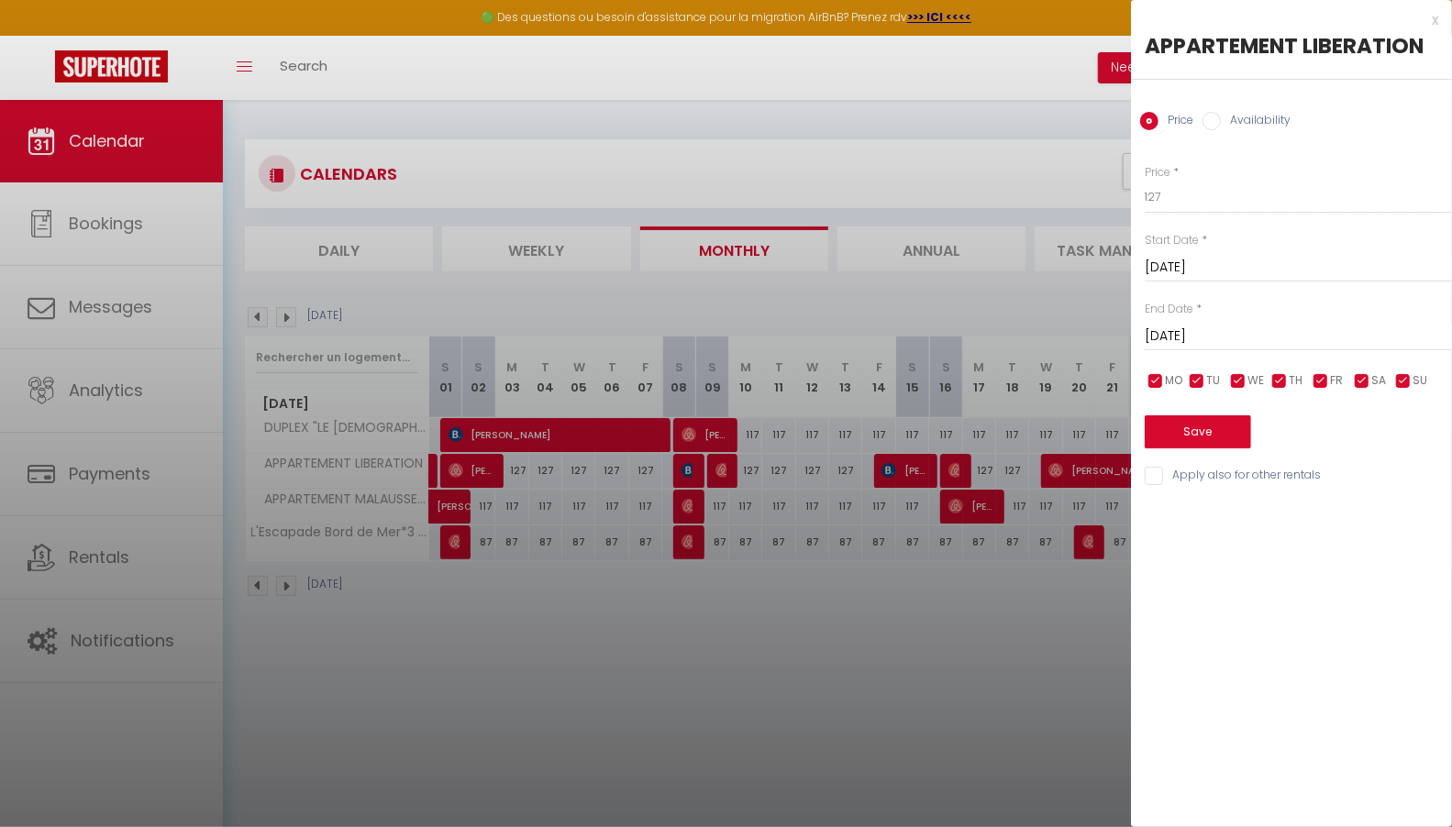
click at [1250, 252] on div "[DATE] < [DATE] > Sun Mon Tue Wed Thu Fri Sat 1 2 3 4 5 6 7 8 9 10 11 12 13 14 …" at bounding box center [1297, 265] width 307 height 33
click at [1242, 260] on input "[DATE]" at bounding box center [1297, 268] width 307 height 24
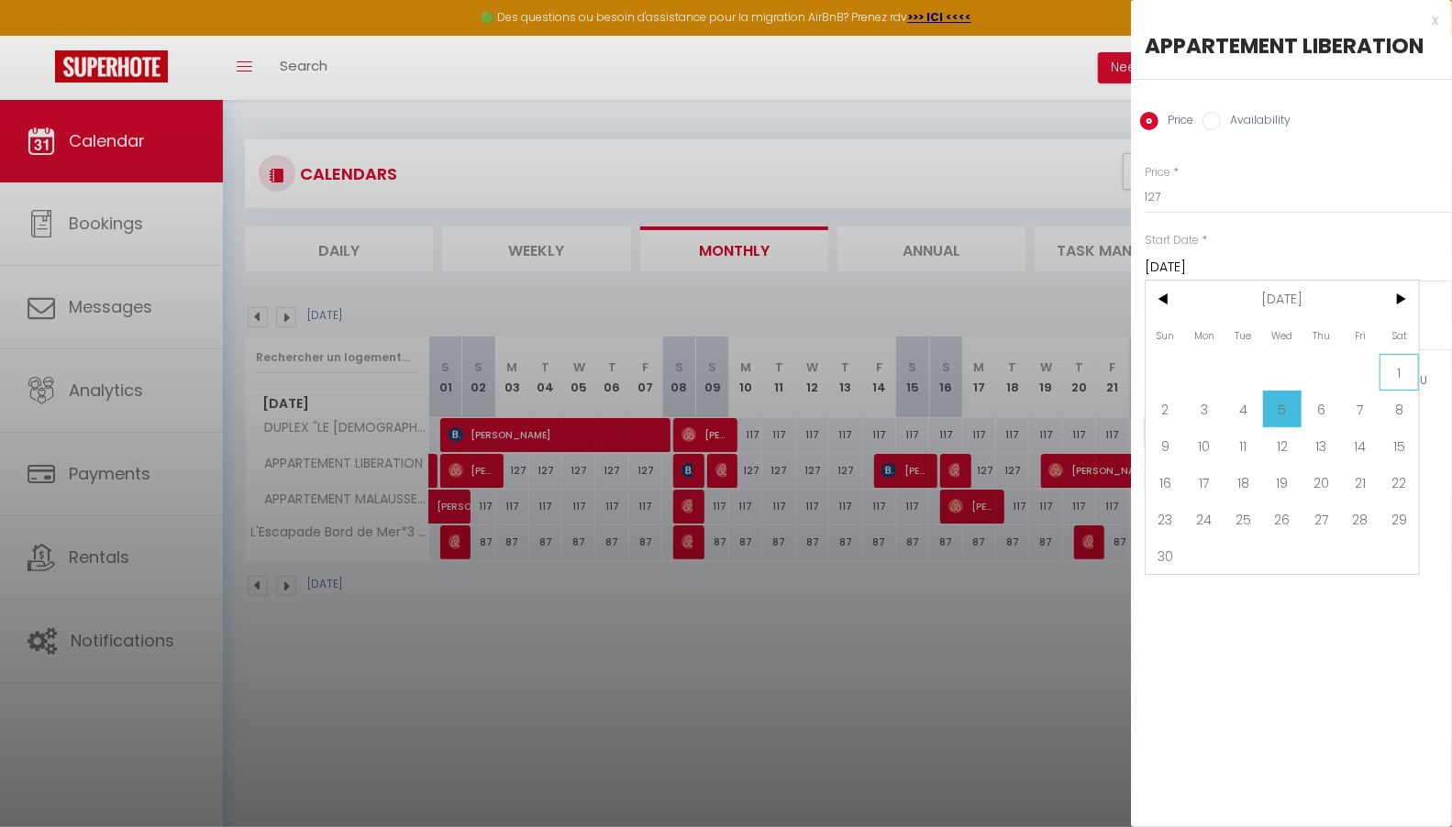
click at [1396, 366] on span "1" at bounding box center [1398, 372] width 39 height 37
type input "[DATE]"
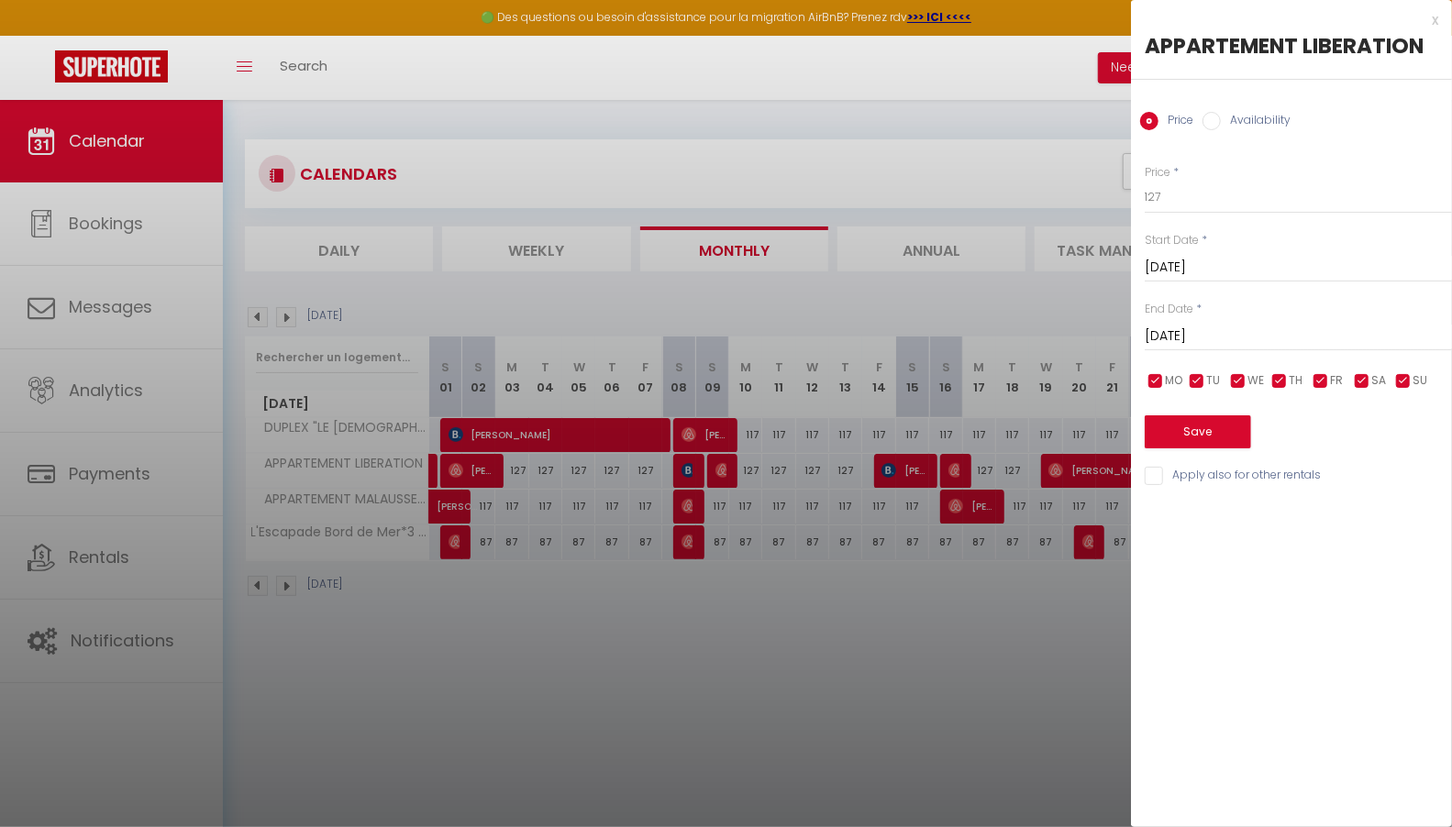
click at [1321, 325] on input "[DATE]" at bounding box center [1297, 337] width 307 height 24
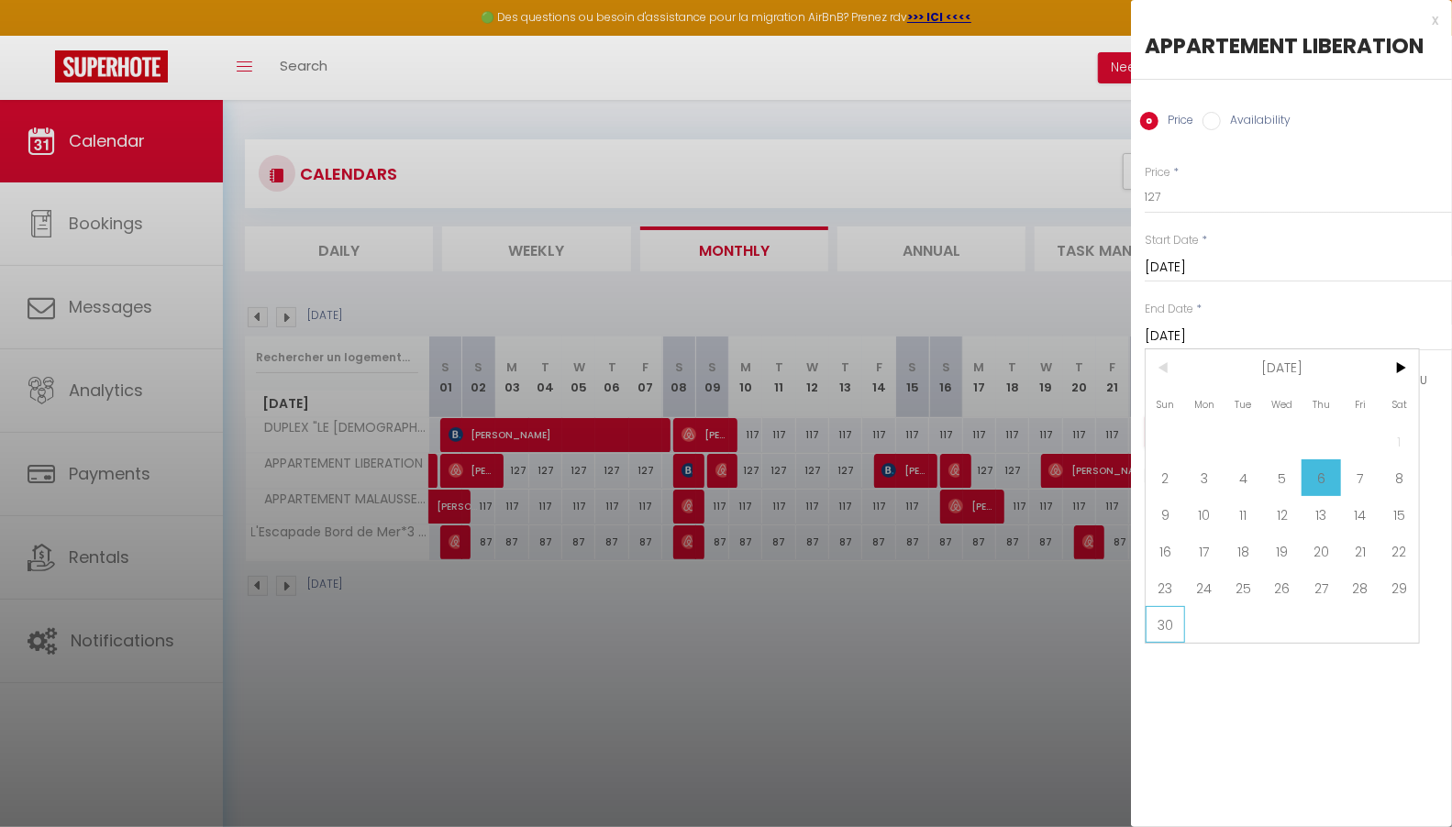
click at [1172, 616] on span "30" at bounding box center [1164, 624] width 39 height 37
type input "[DATE]"
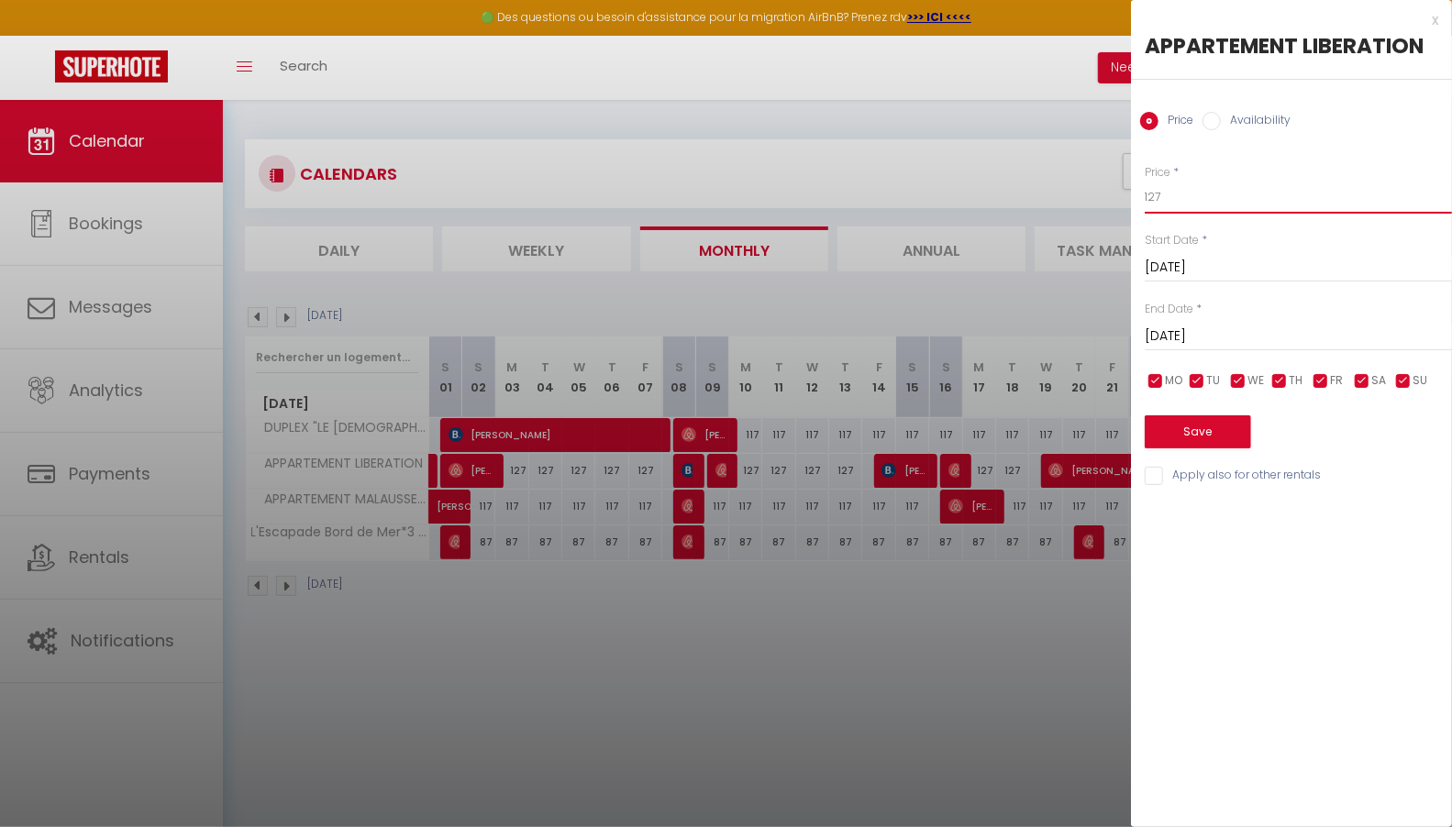
click at [1224, 189] on input "127" at bounding box center [1297, 197] width 307 height 33
type input "117"
click at [1192, 425] on button "Save" at bounding box center [1197, 431] width 106 height 33
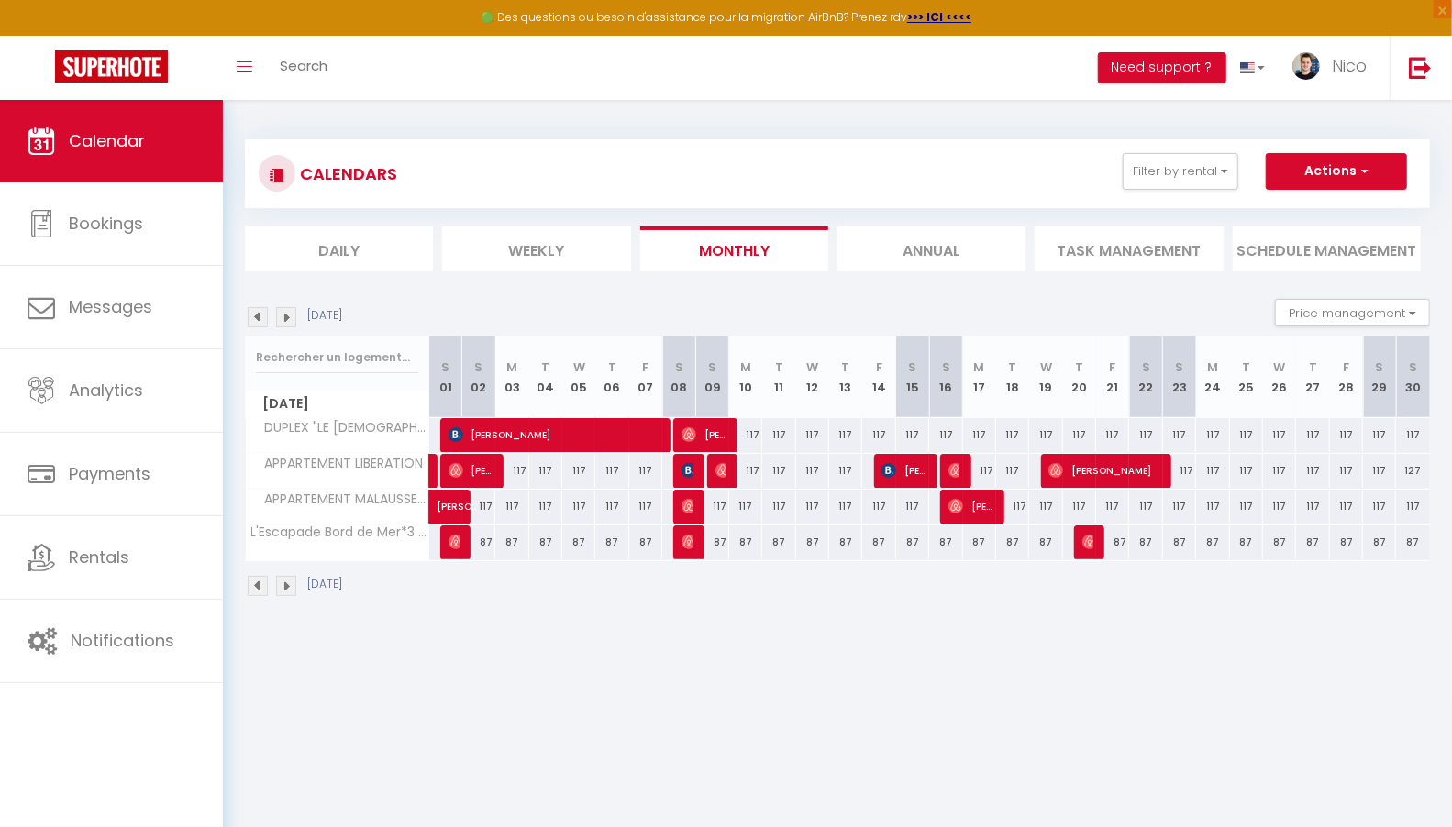
click at [294, 584] on img at bounding box center [286, 586] width 20 height 20
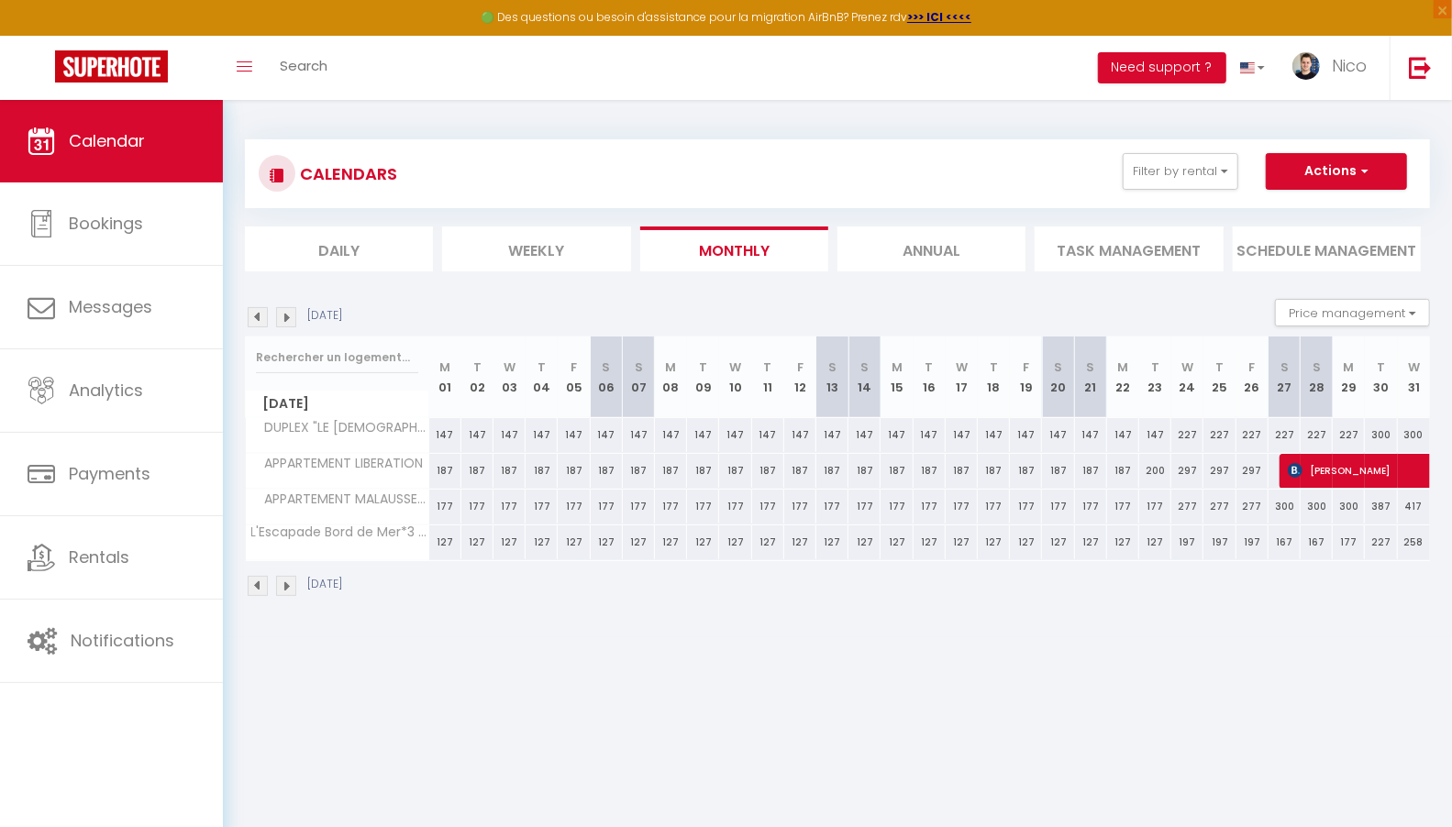
click at [294, 584] on img at bounding box center [286, 586] width 20 height 20
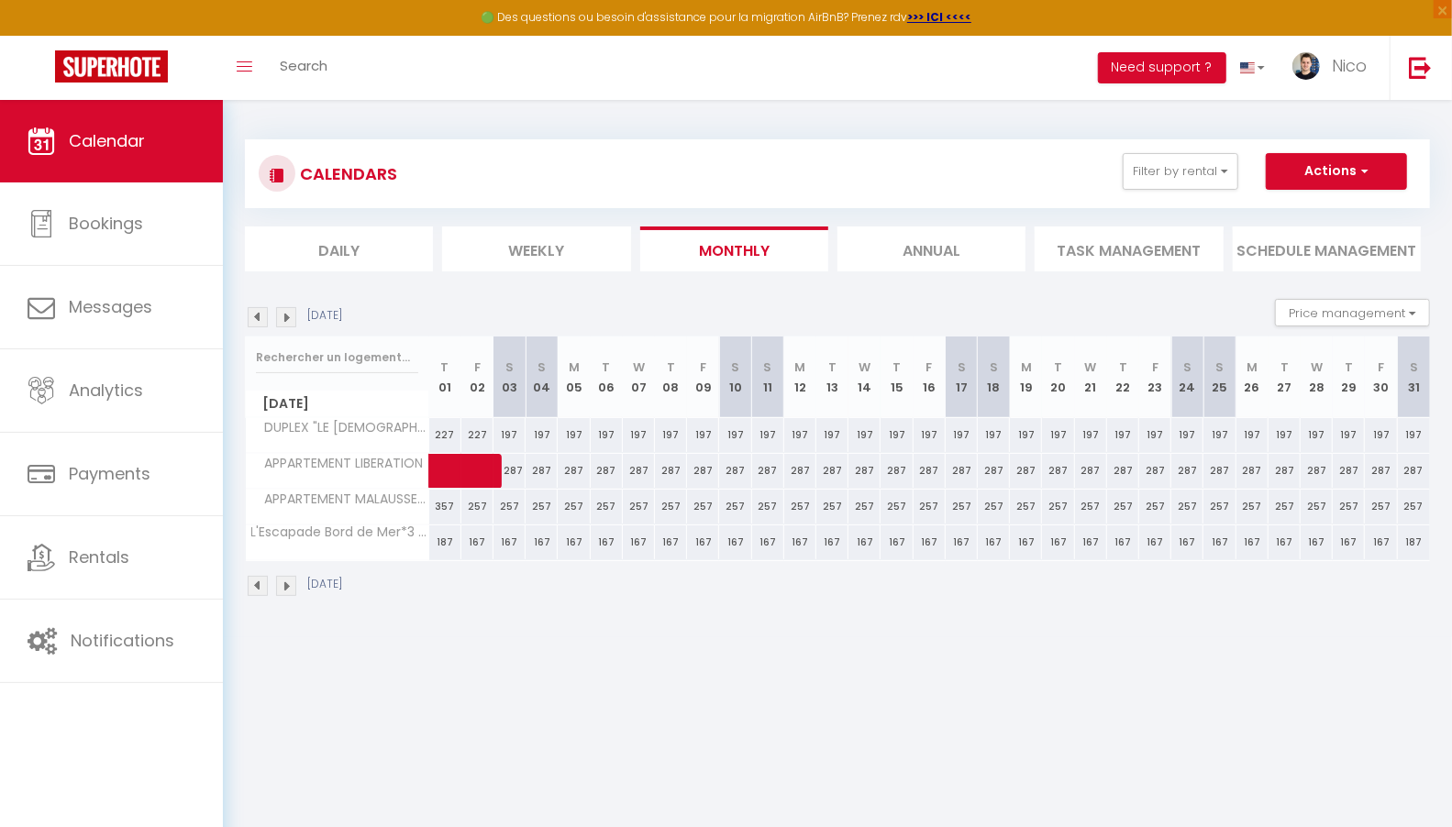
click at [294, 584] on img at bounding box center [286, 586] width 20 height 20
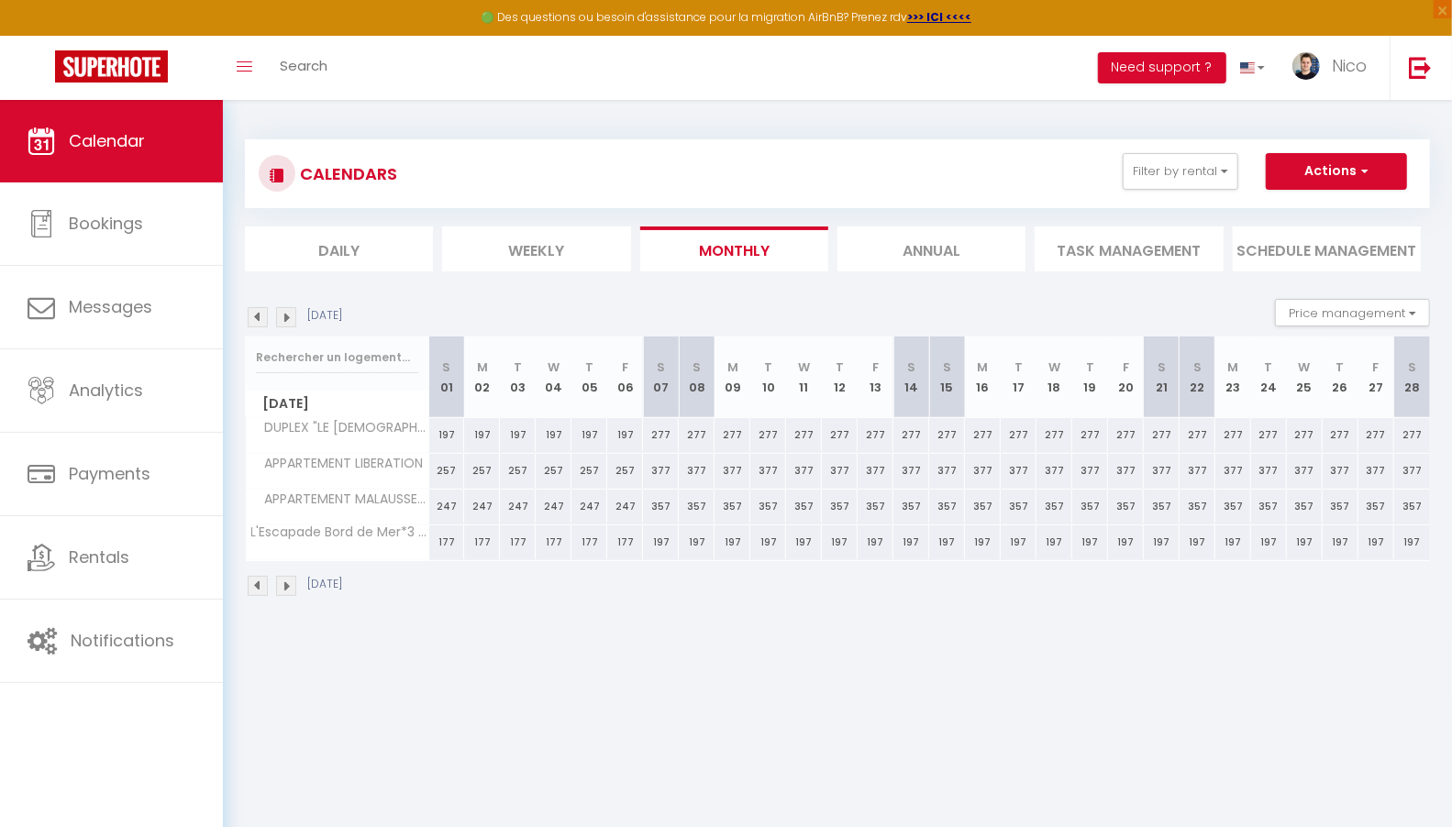
click at [294, 584] on img at bounding box center [286, 586] width 20 height 20
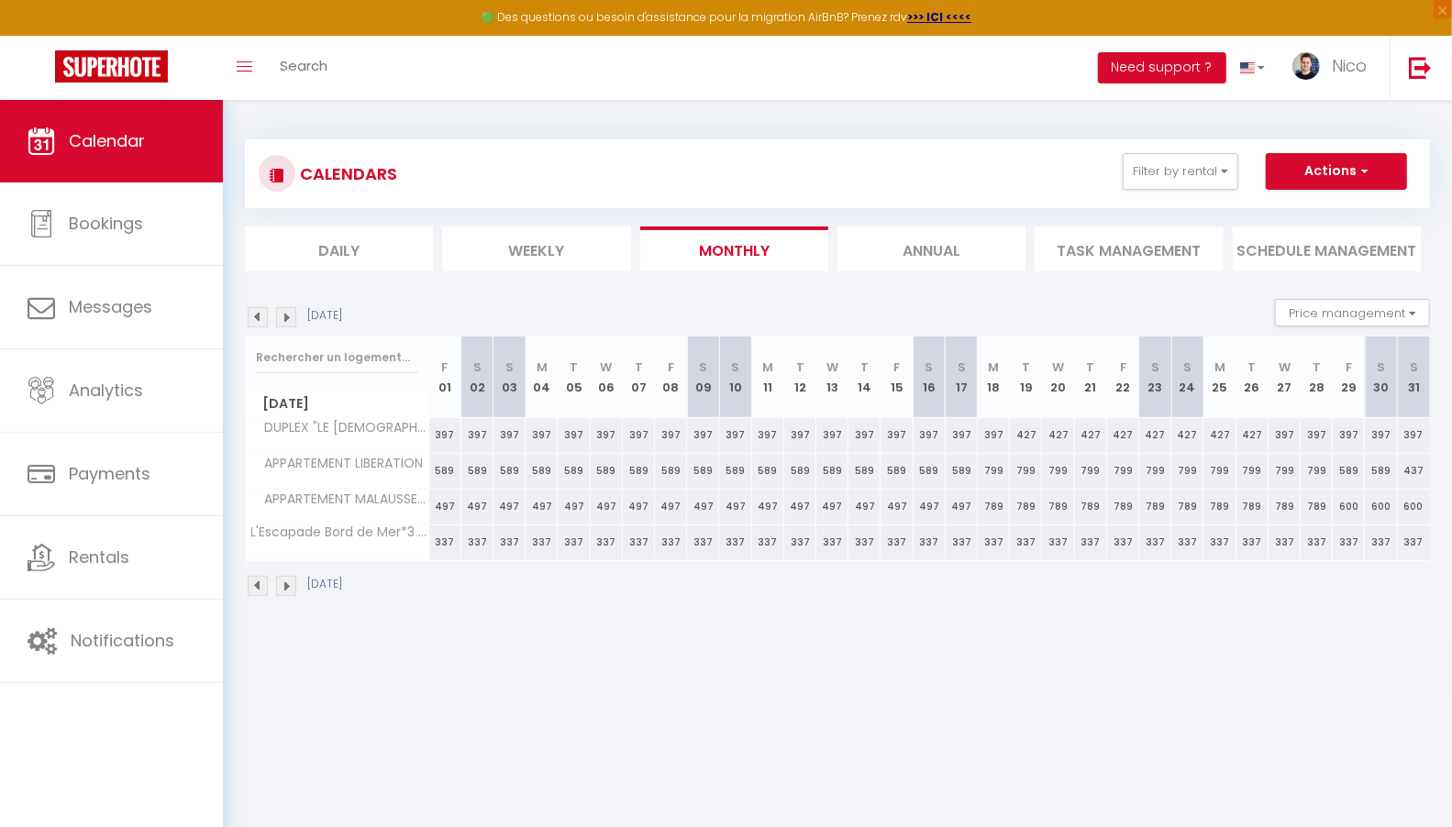
click at [294, 584] on img at bounding box center [286, 586] width 20 height 20
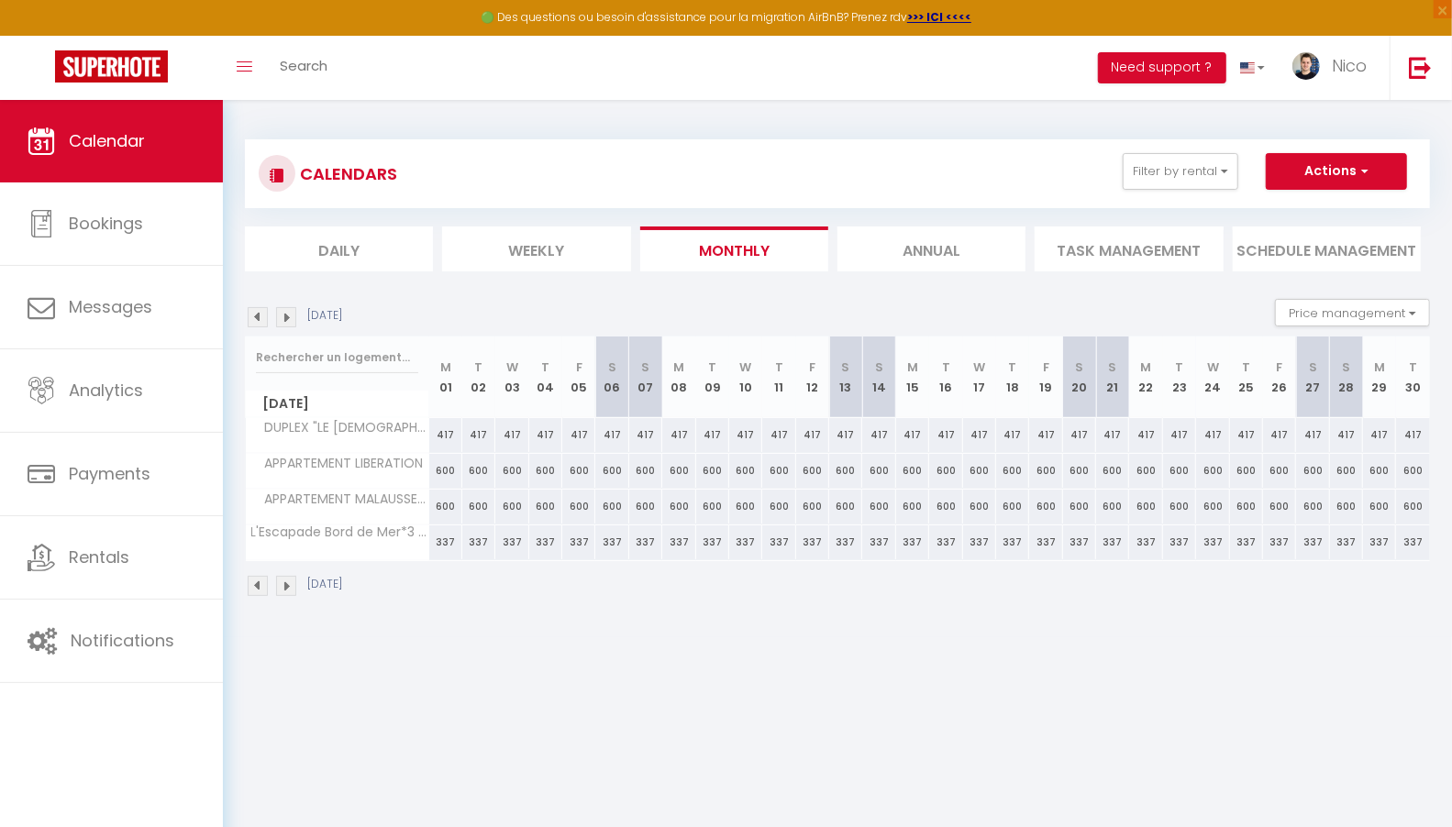
click at [294, 584] on img at bounding box center [286, 586] width 20 height 20
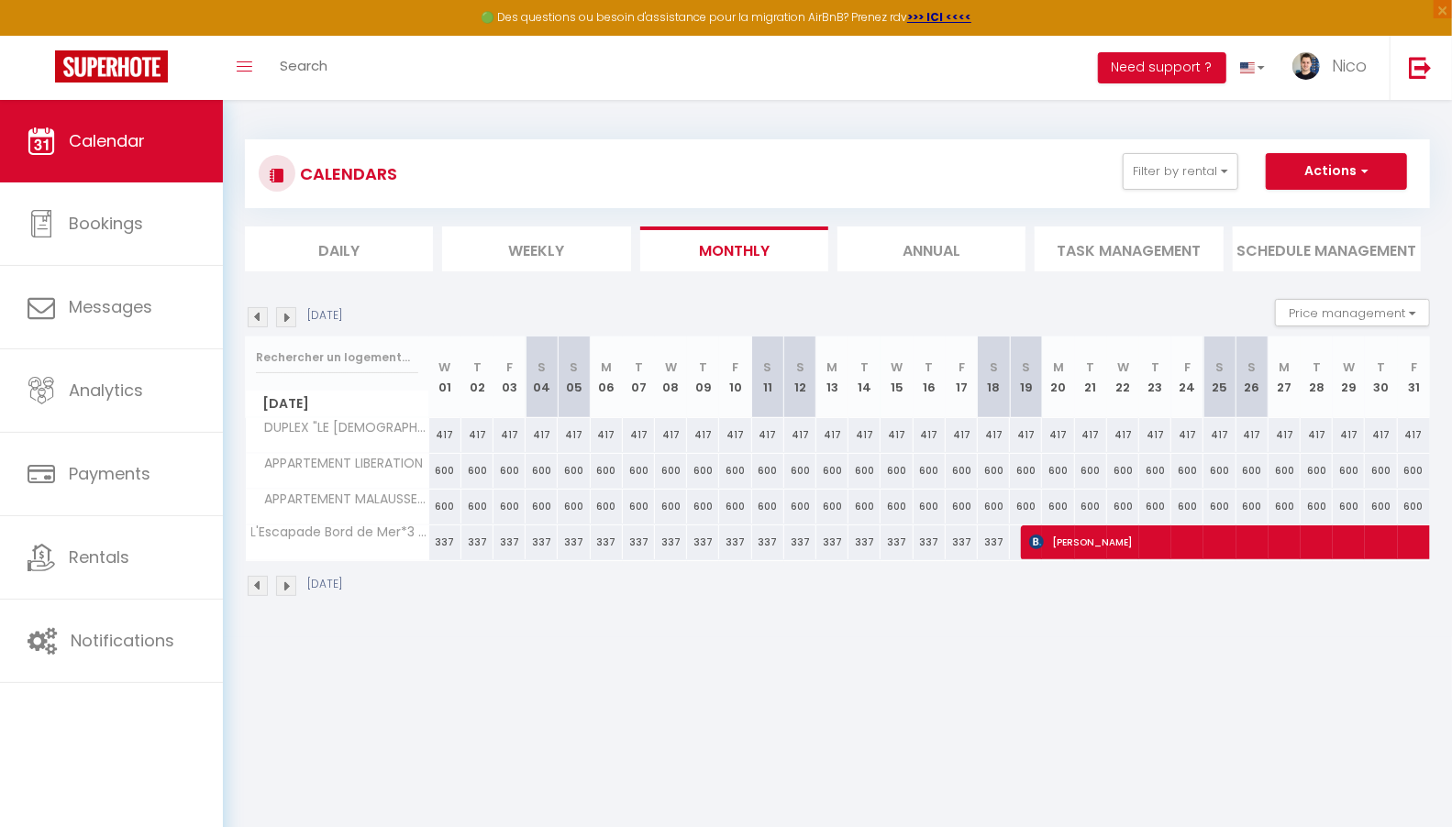
click at [294, 584] on img at bounding box center [286, 586] width 20 height 20
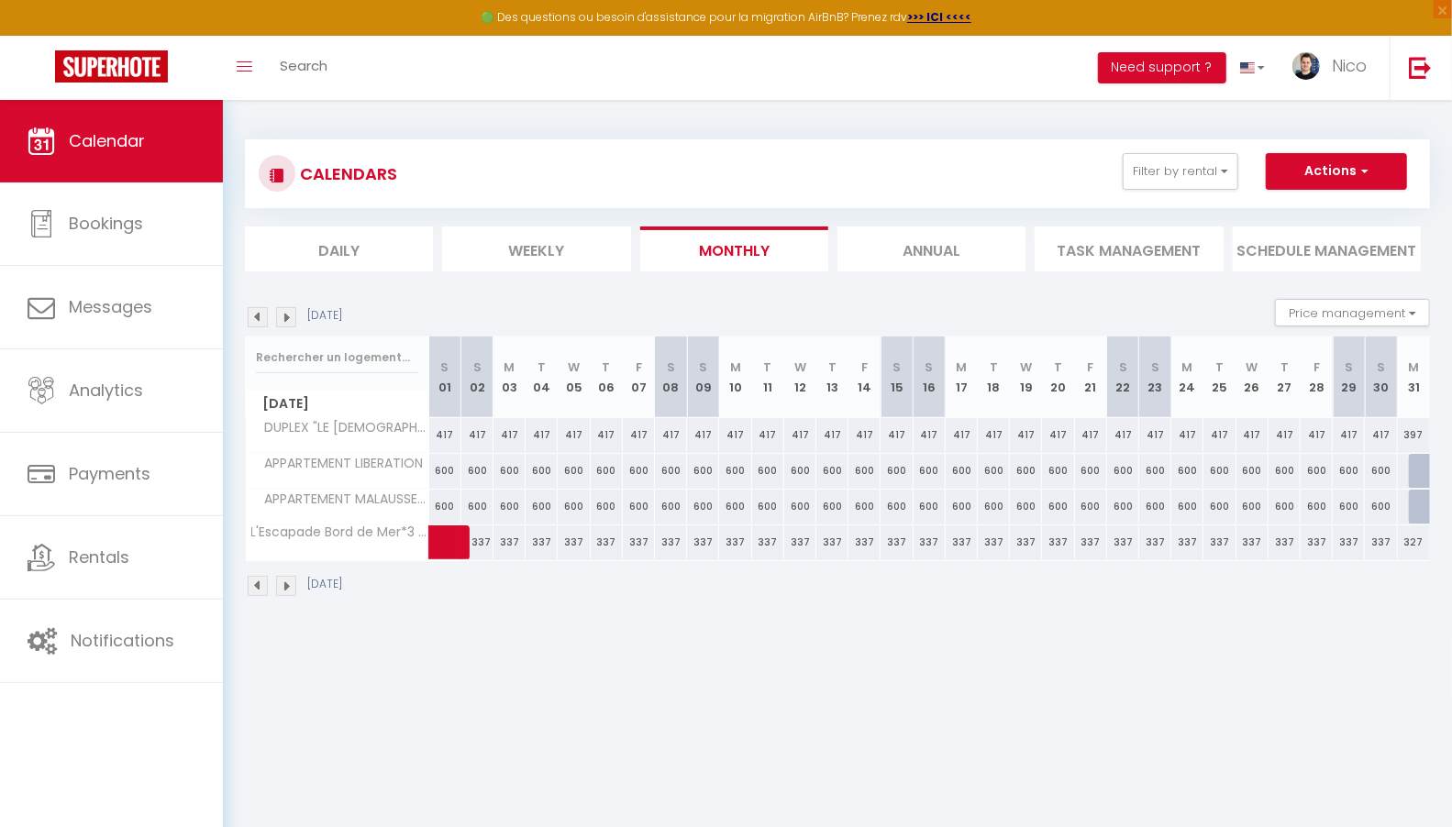
click at [294, 584] on img at bounding box center [286, 586] width 20 height 20
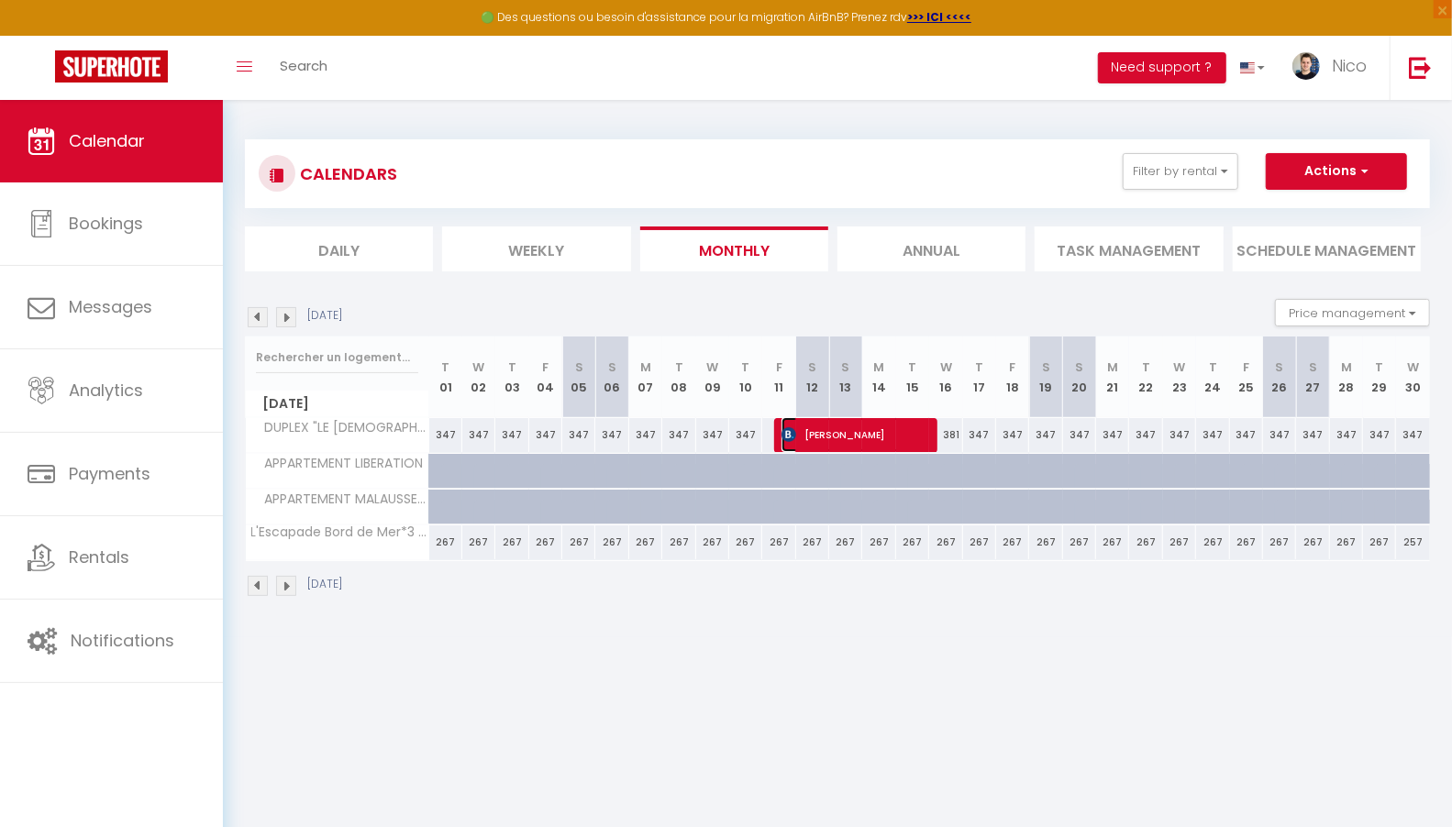
click at [828, 433] on span "[PERSON_NAME]" at bounding box center [852, 434] width 143 height 35
select select "OK"
select select "0"
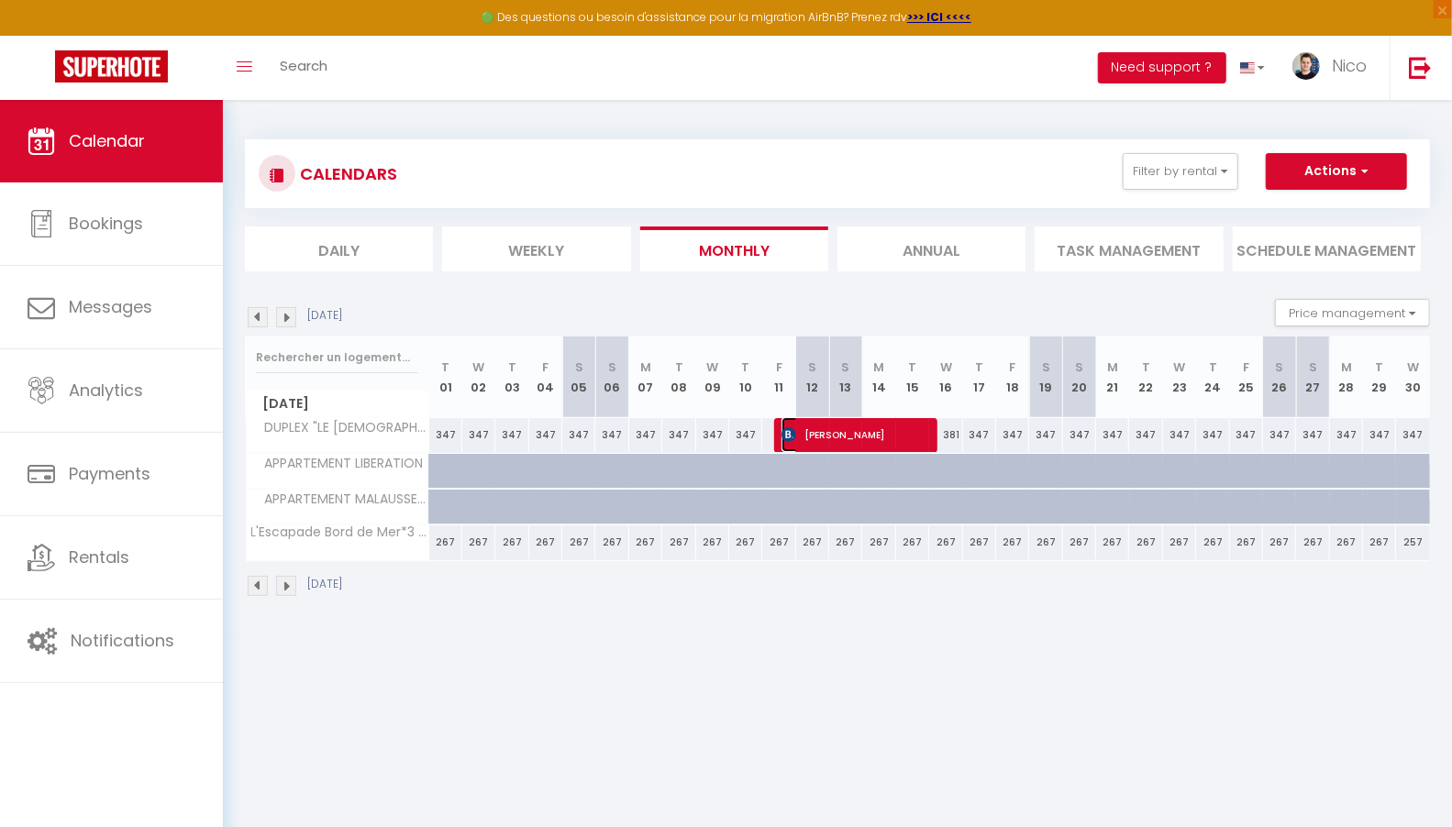
select select "1"
select select
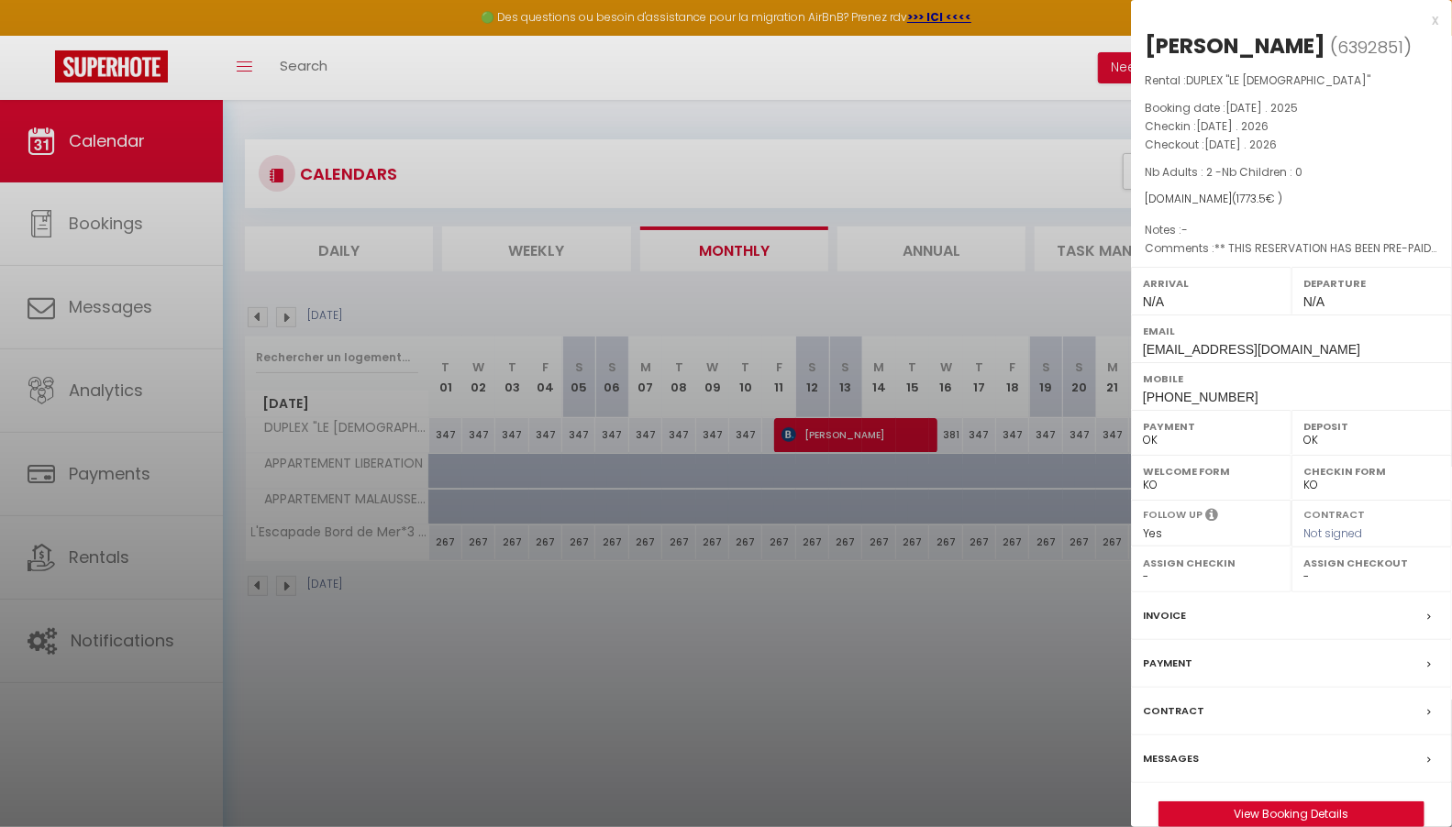
click at [748, 595] on div at bounding box center [726, 413] width 1452 height 827
